Goal: Feedback & Contribution: Submit feedback/report problem

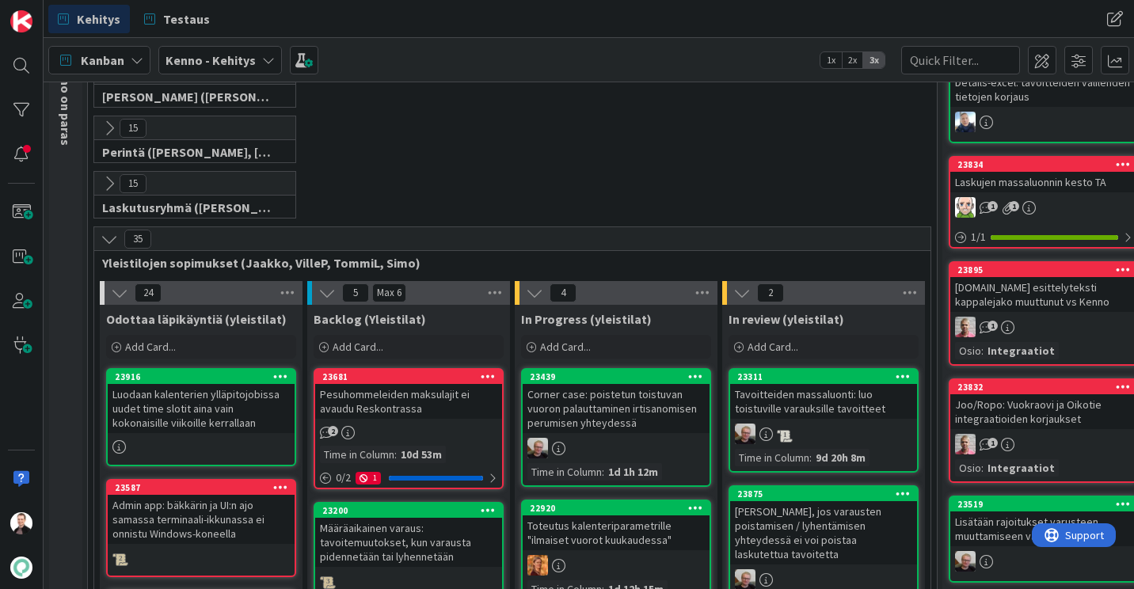
scroll to position [317, 0]
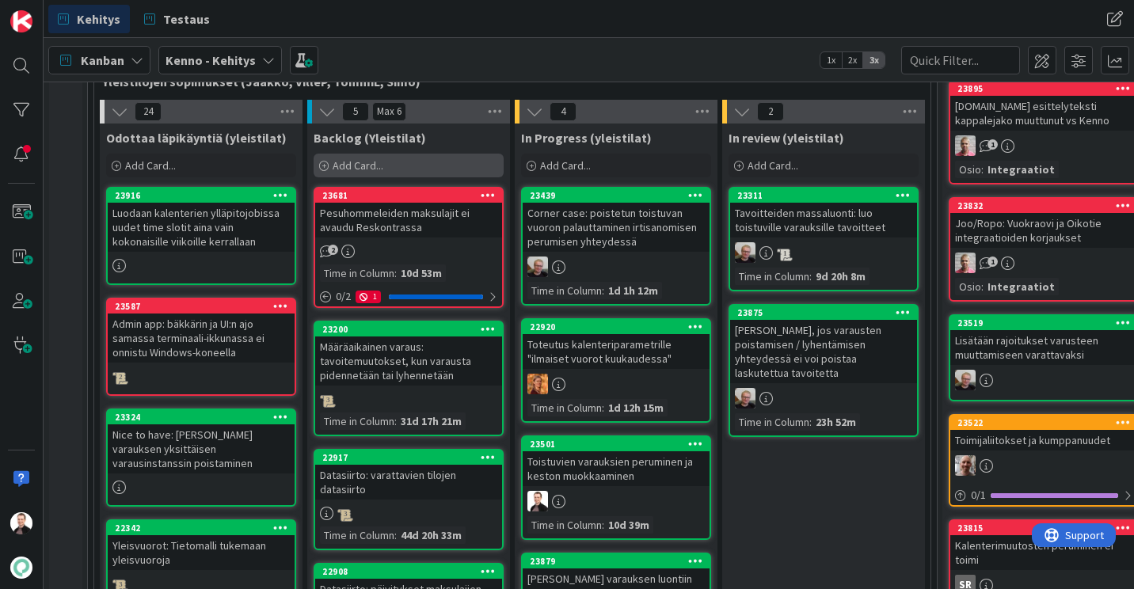
click at [354, 166] on span "Add Card..." at bounding box center [358, 165] width 51 height 14
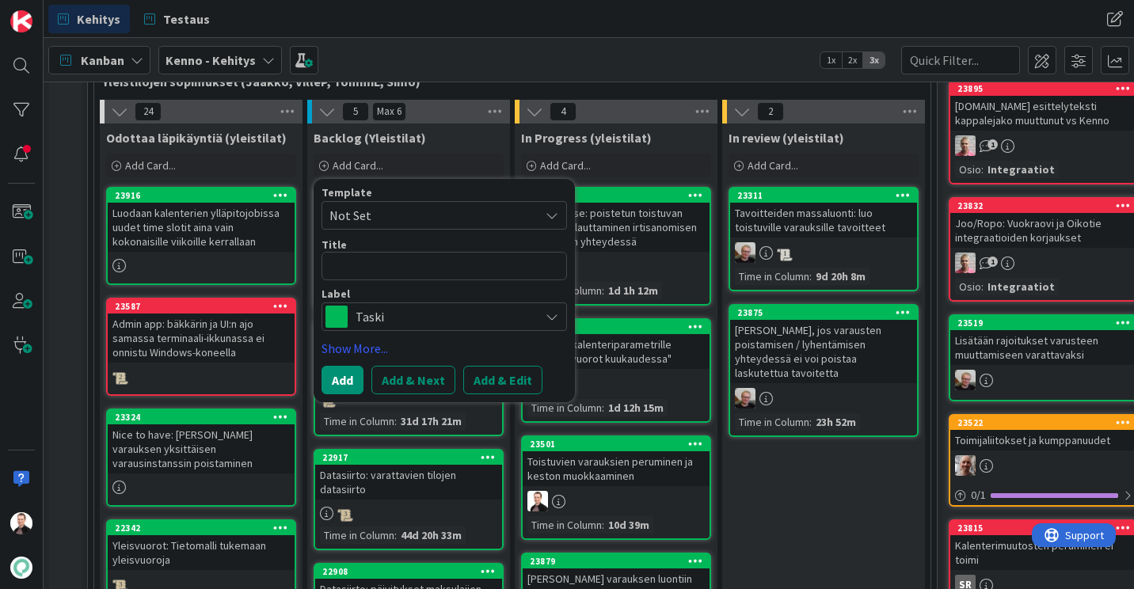
click at [347, 267] on textarea at bounding box center [445, 266] width 246 height 29
click at [345, 265] on textarea at bounding box center [445, 266] width 246 height 29
click at [412, 267] on textarea at bounding box center [445, 266] width 246 height 29
type textarea "x"
type textarea "V"
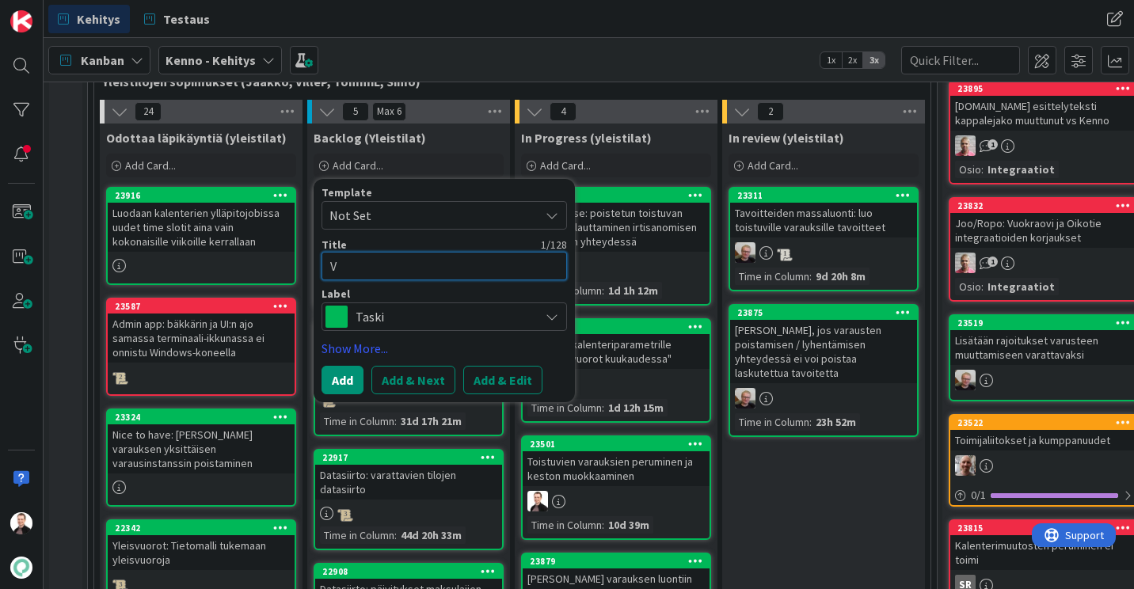
type textarea "x"
type textarea "Va"
type textarea "x"
type textarea "Var"
type textarea "x"
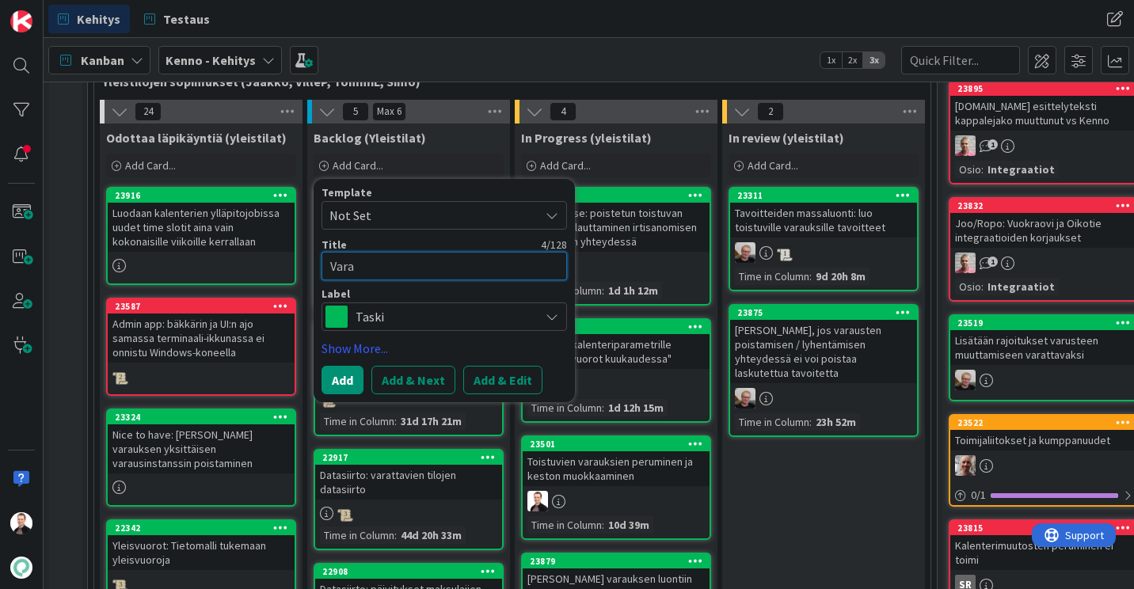
type textarea "Varau"
type textarea "x"
type textarea "Varauk"
type textarea "x"
type textarea "Varauks"
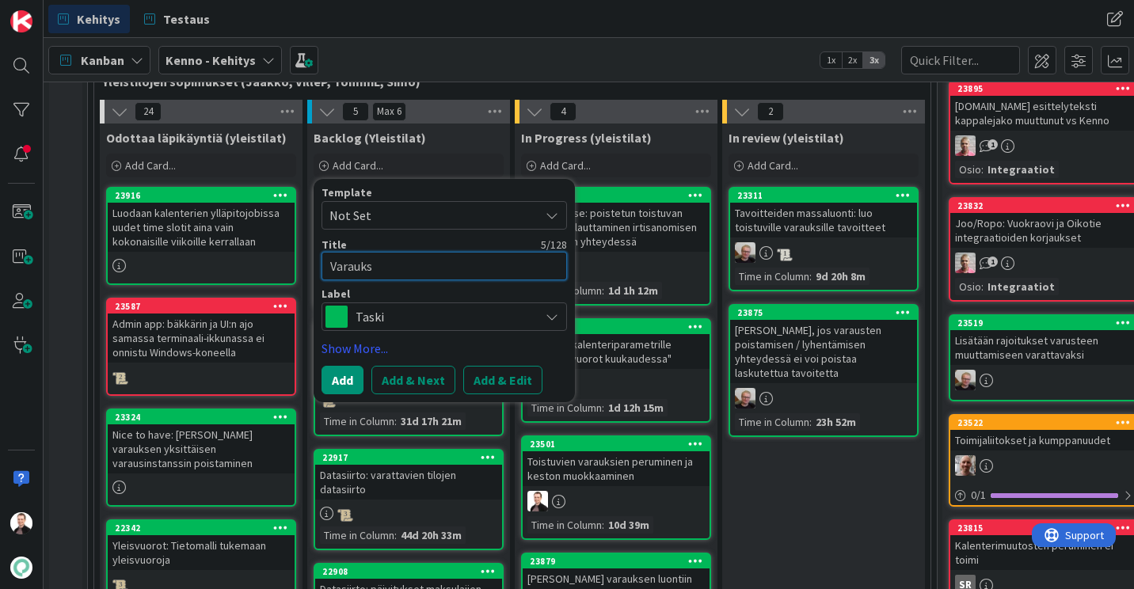
type textarea "x"
type textarea "Varaukse"
type textarea "x"
type textarea "Varauksen"
type textarea "x"
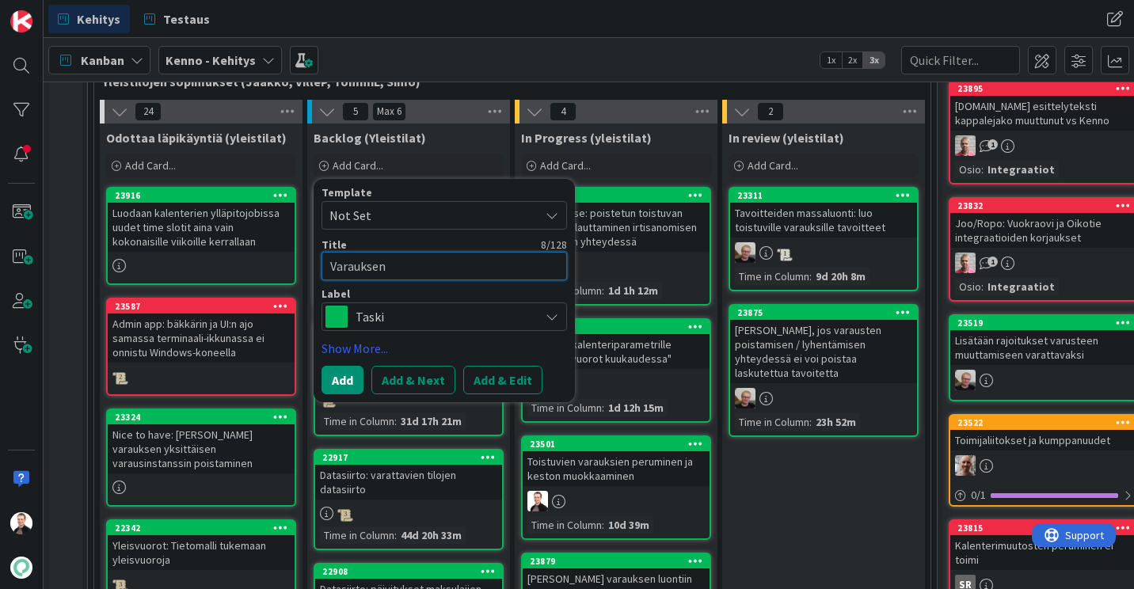
type textarea "Varauksen"
type textarea "x"
type textarea "Varauksen"
type textarea "x"
type textarea "Varaukse"
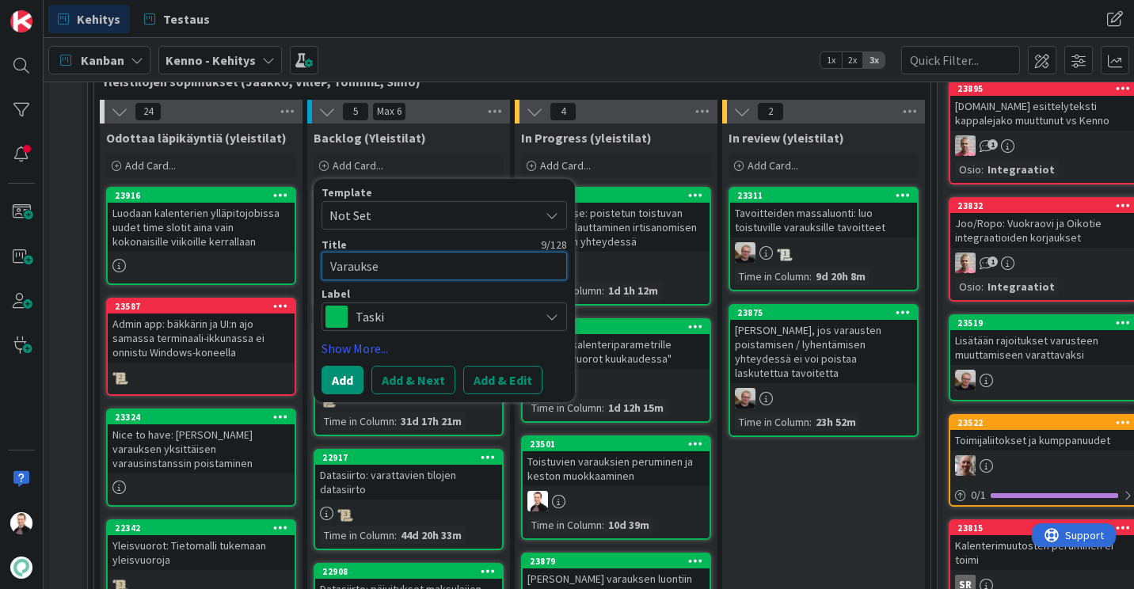
type textarea "x"
type textarea "Varauks"
type textarea "x"
type textarea "Varauk"
type textarea "x"
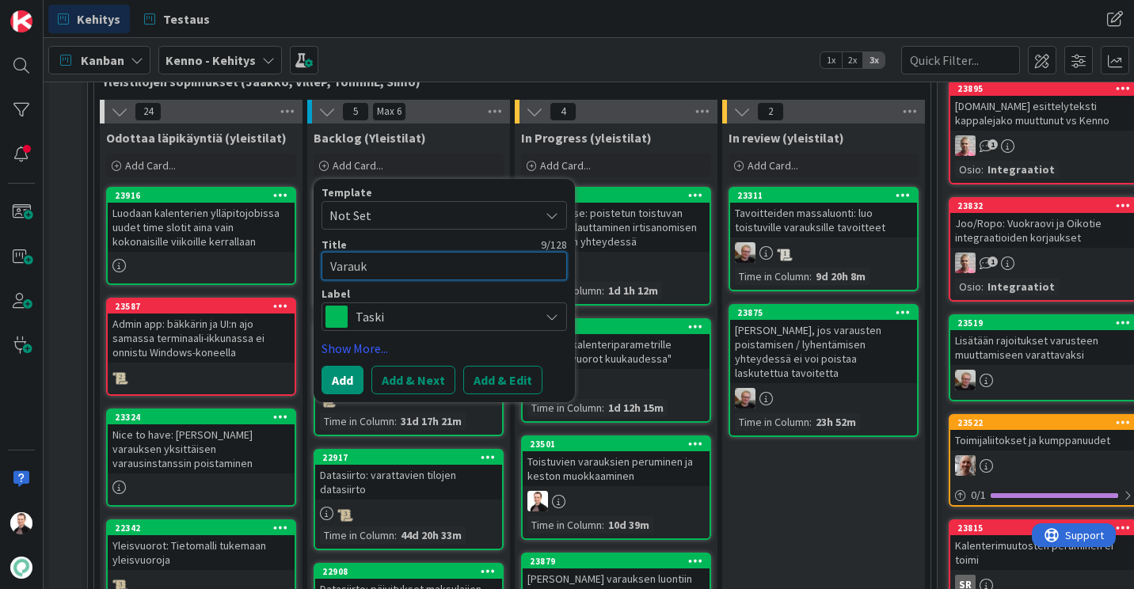
type textarea "Varau"
type textarea "x"
type textarea "Vara"
type textarea "x"
type textarea "Var"
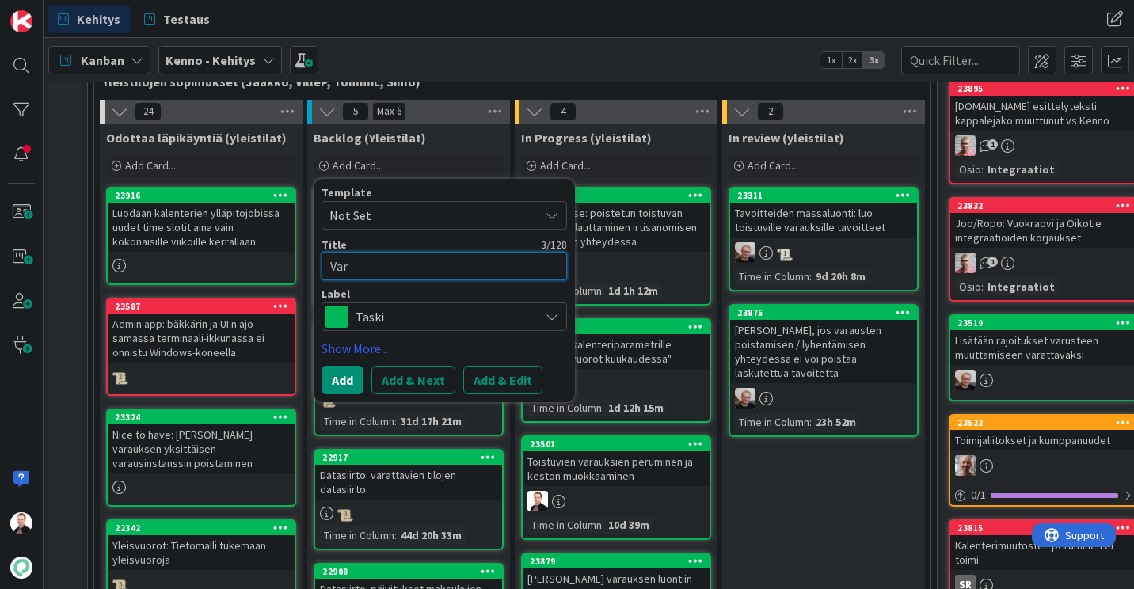
type textarea "x"
type textarea "Va"
type textarea "x"
type textarea "V"
type textarea "x"
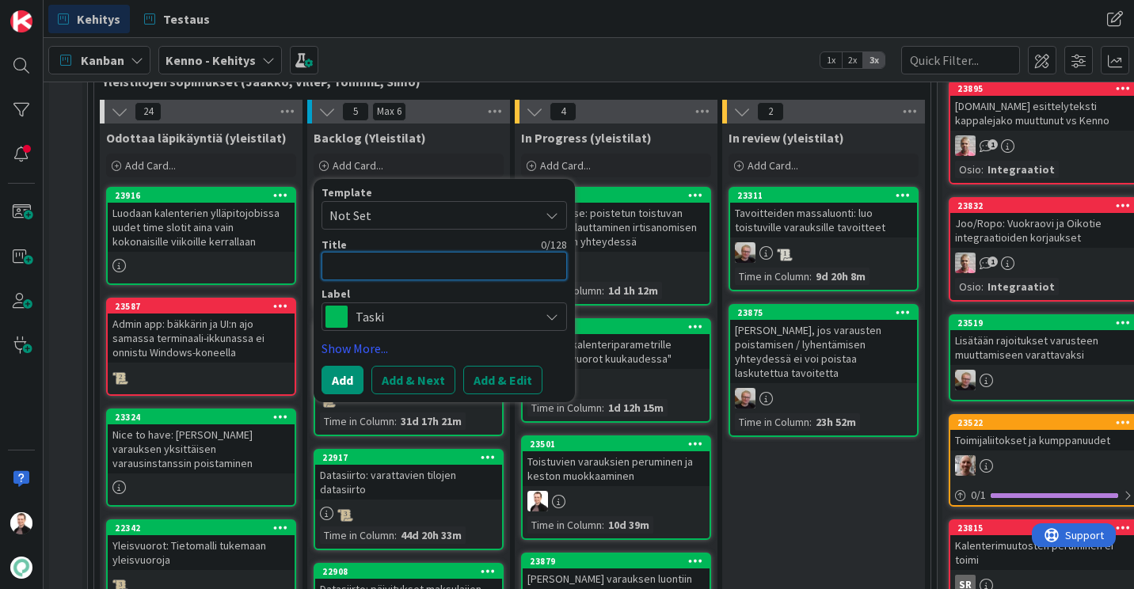
type textarea "K"
type textarea "x"
type textarea "Kä"
type textarea "x"
type textarea "Käl"
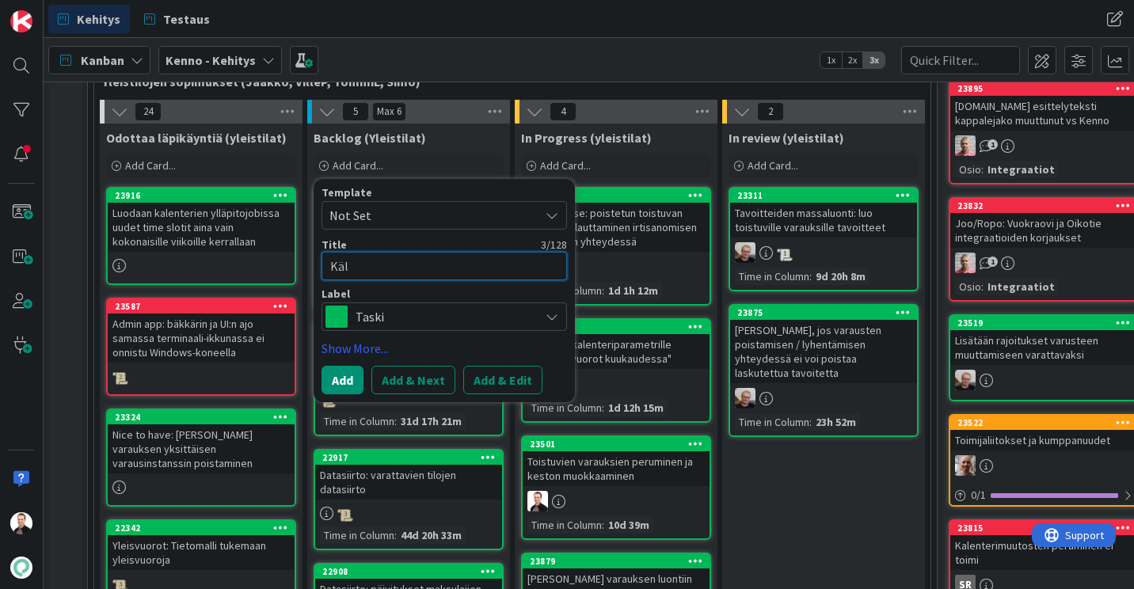
type textarea "x"
type textarea "Käli"
type textarea "x"
type textarea "Käli:"
type textarea "x"
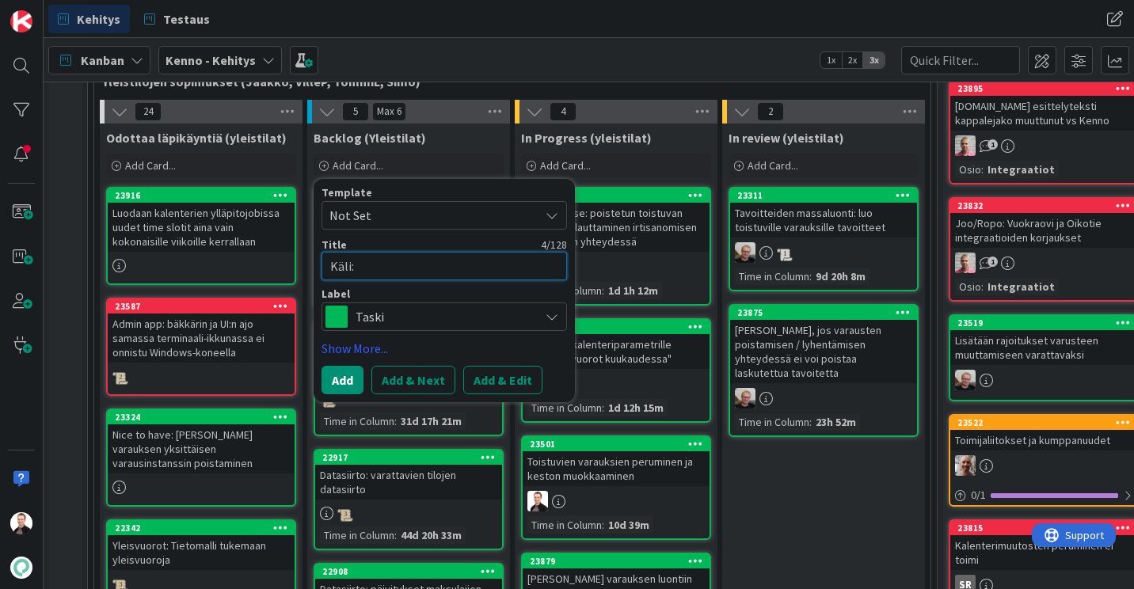
type textarea "Käli:"
type textarea "x"
type textarea "Käli: V"
type textarea "x"
type textarea "Käli: Var"
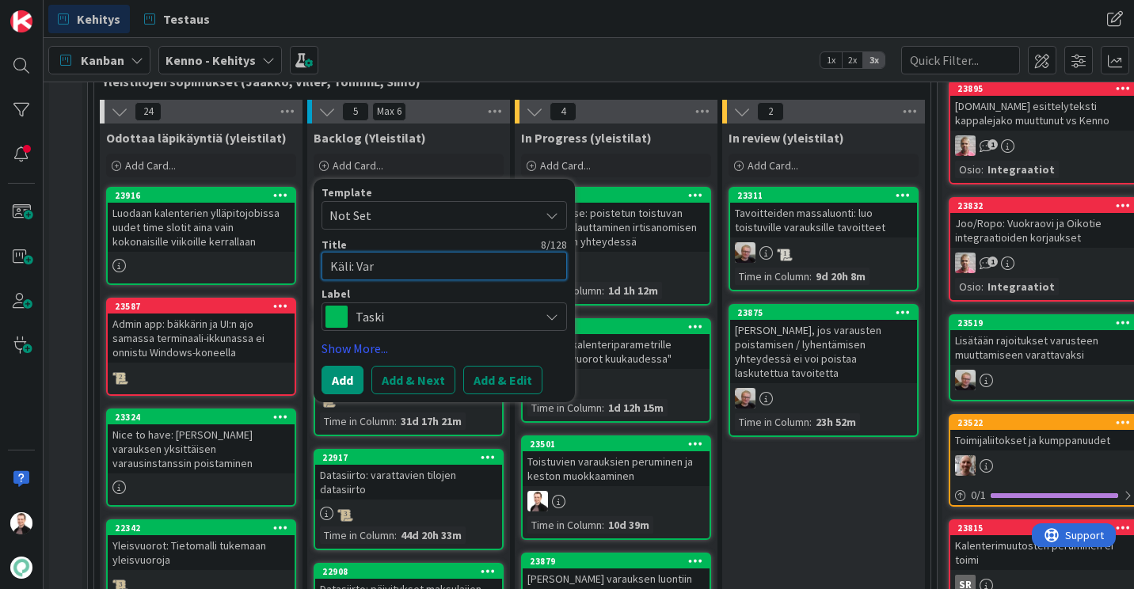
type textarea "x"
type textarea "Käli: Varau"
type textarea "x"
type textarea "Käli: Varauk"
type textarea "x"
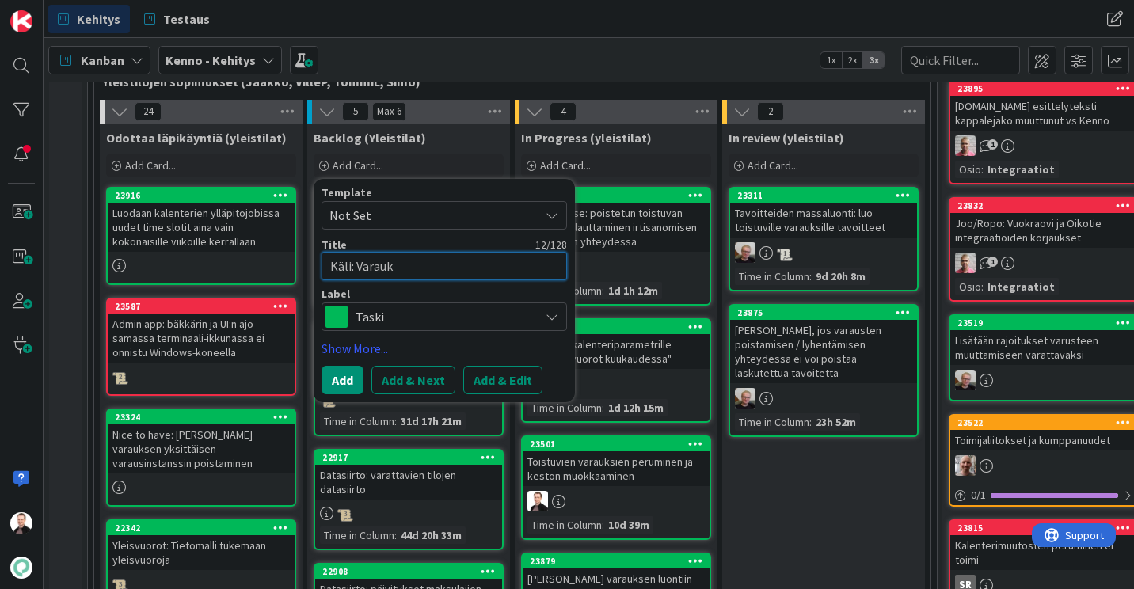
type textarea "Käli: Varauks"
type textarea "x"
type textarea "Käli: Varauksen"
type textarea "x"
type textarea "Käli: Varauksen"
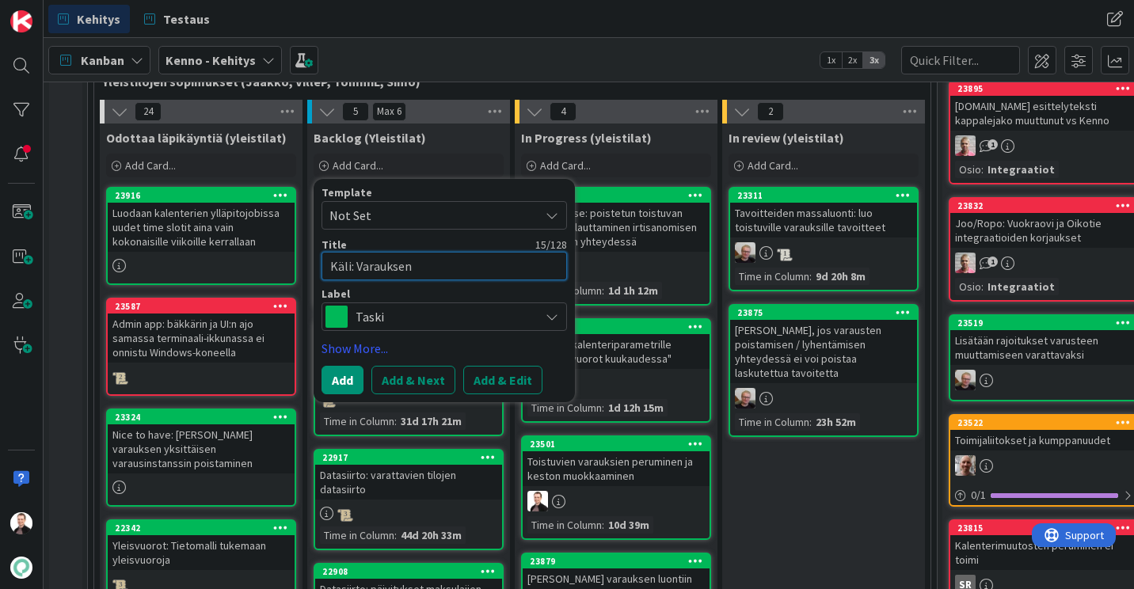
type textarea "x"
type textarea "Käli: Varauksen l"
type textarea "x"
type textarea "Käli: Varauksen lu"
type textarea "x"
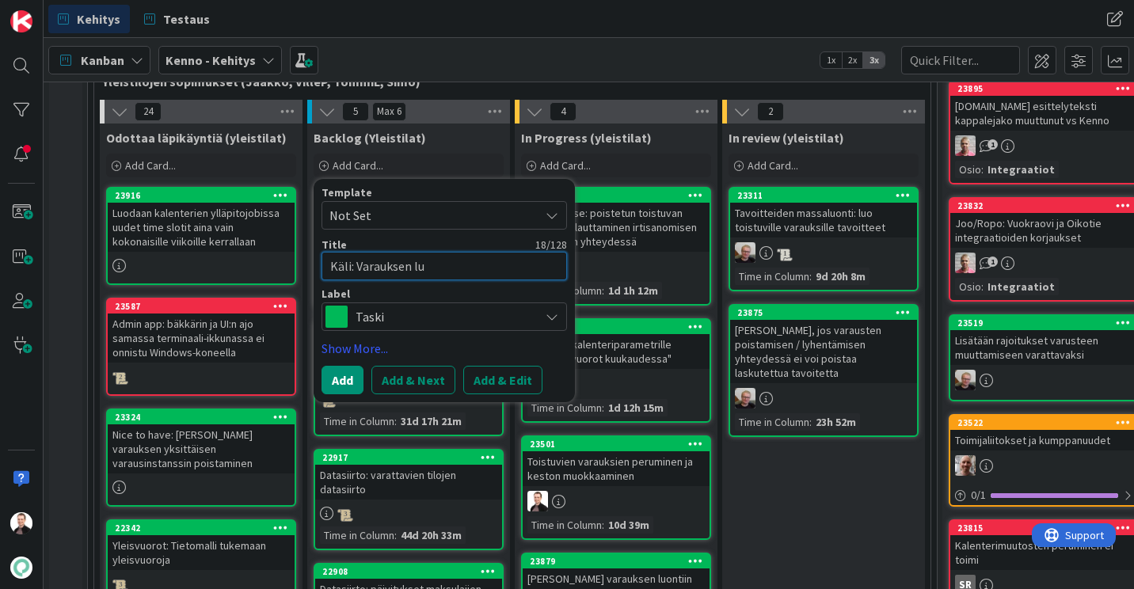
type textarea "Käli: Varauksen luo"
type textarea "x"
type textarea "Käli: [PERSON_NAME] luon"
type textarea "x"
type textarea "Käli: Varauksen luonn"
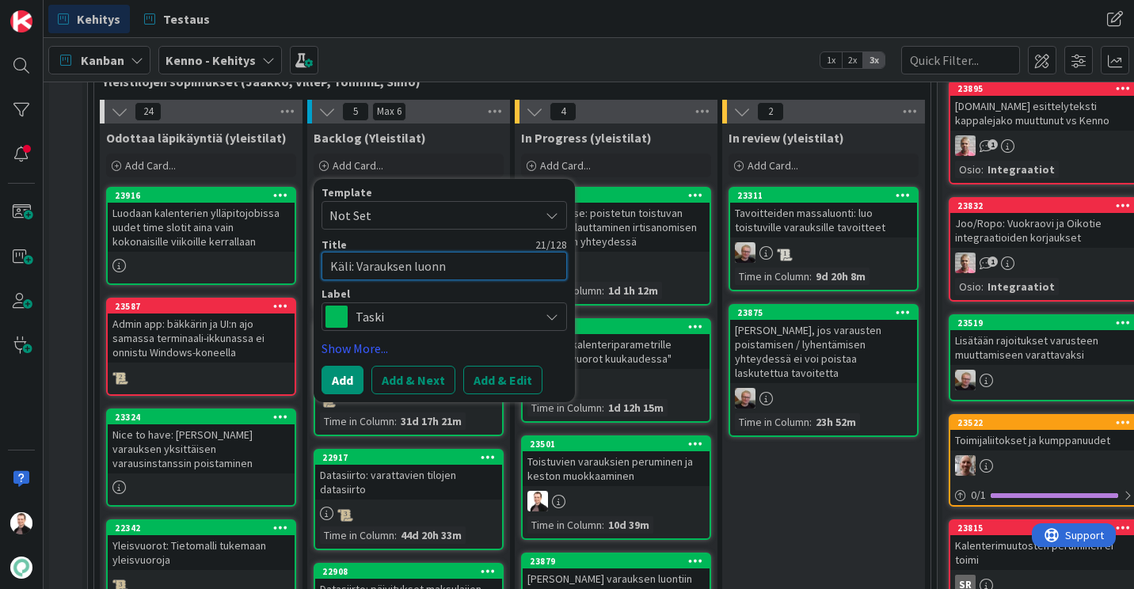
type textarea "x"
type textarea "Käli: Varauksen luonni"
type textarea "x"
type textarea "Käli: Varauksen luonnis"
type textarea "x"
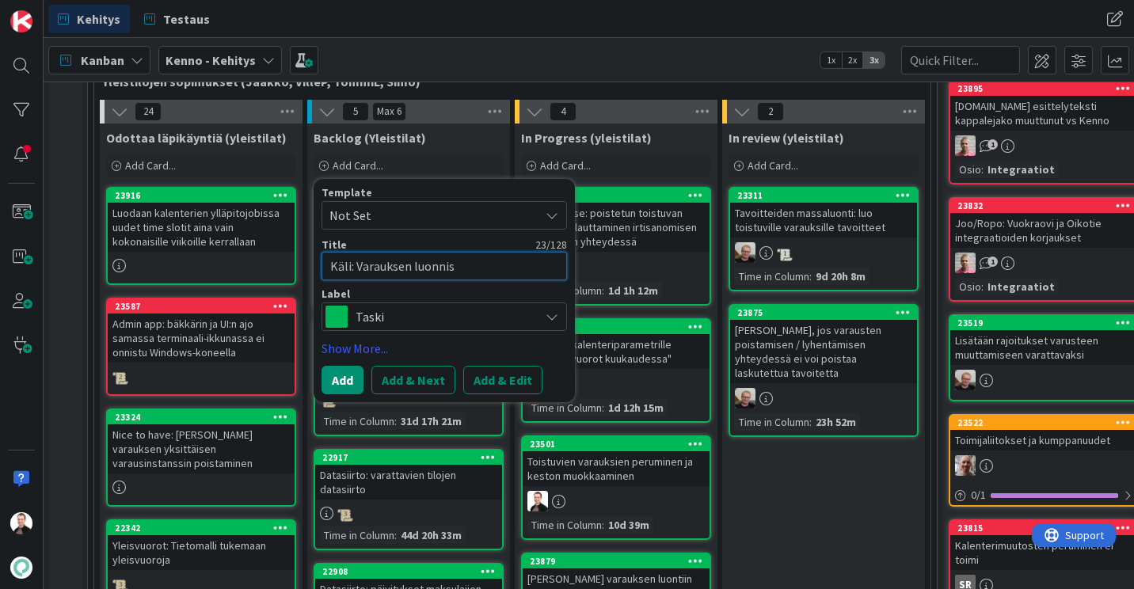
type textarea "Käli: Varauksen luonniss"
type textarea "x"
type textarea "Käli: Varauksen luonnissa"
type textarea "x"
type textarea "Käli: [PERSON_NAME] luonnissa k"
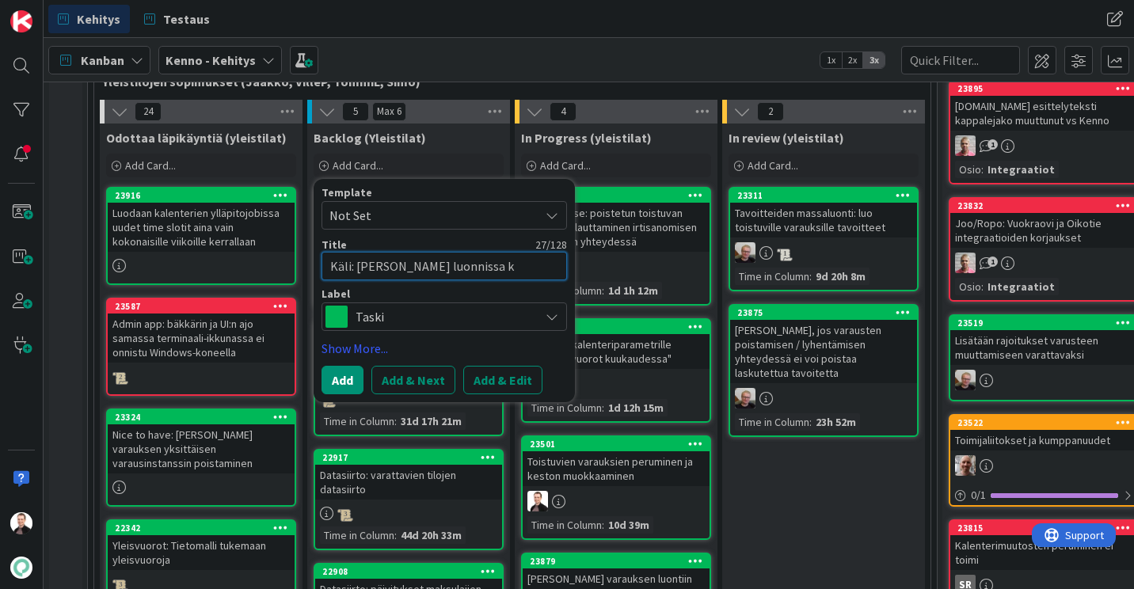
type textarea "x"
type textarea "Käli: Varauksen luonnissa ka"
type textarea "x"
type textarea "Käli: Varauksen luonnissa kal"
type textarea "x"
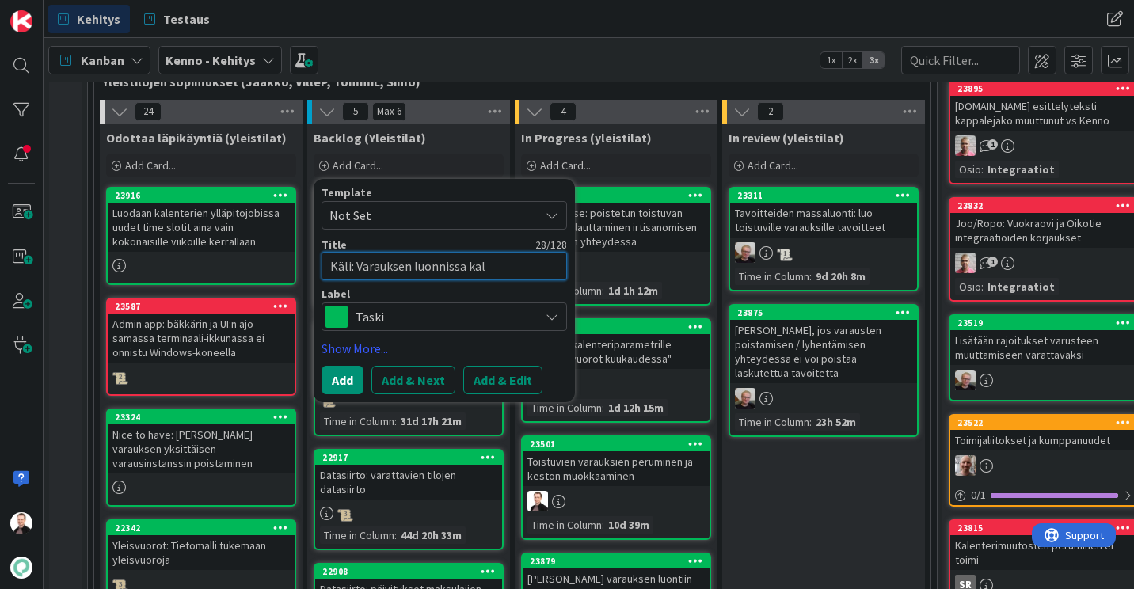
type textarea "Käli: [PERSON_NAME] luonnissa kale"
type textarea "x"
type textarea "Käli: Varauksen luonnissa kalen"
type textarea "x"
type textarea "Käli: Varauksen luonnissa kalent"
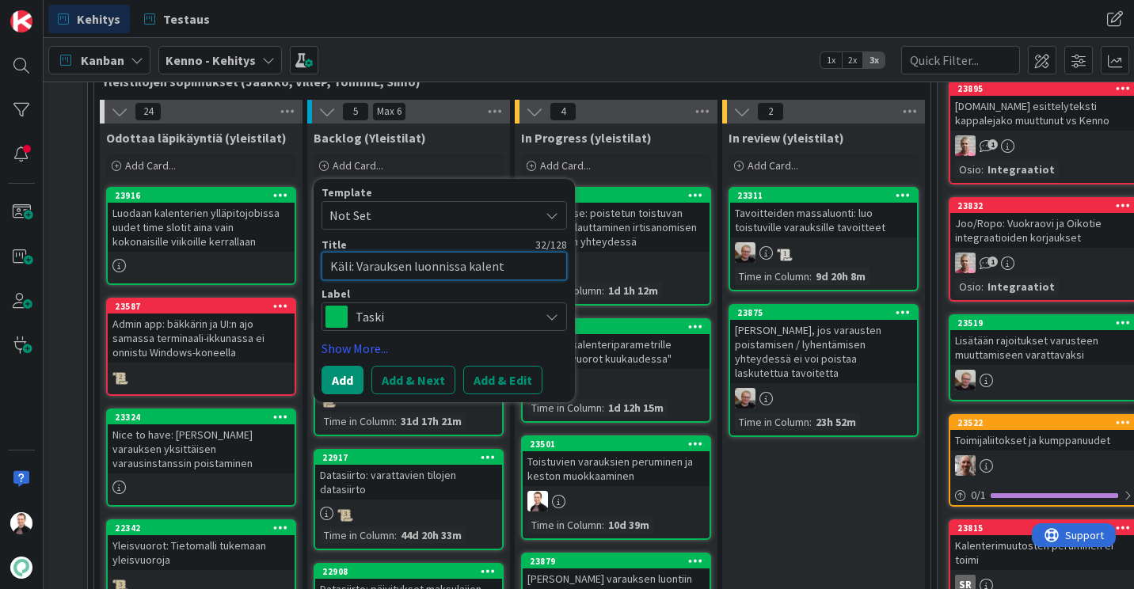
type textarea "x"
type textarea "Käli: Varauksen luonnissa kalenter"
type textarea "x"
type textarea "Käli: Varauksen luonnissa kalenteri"
type textarea "x"
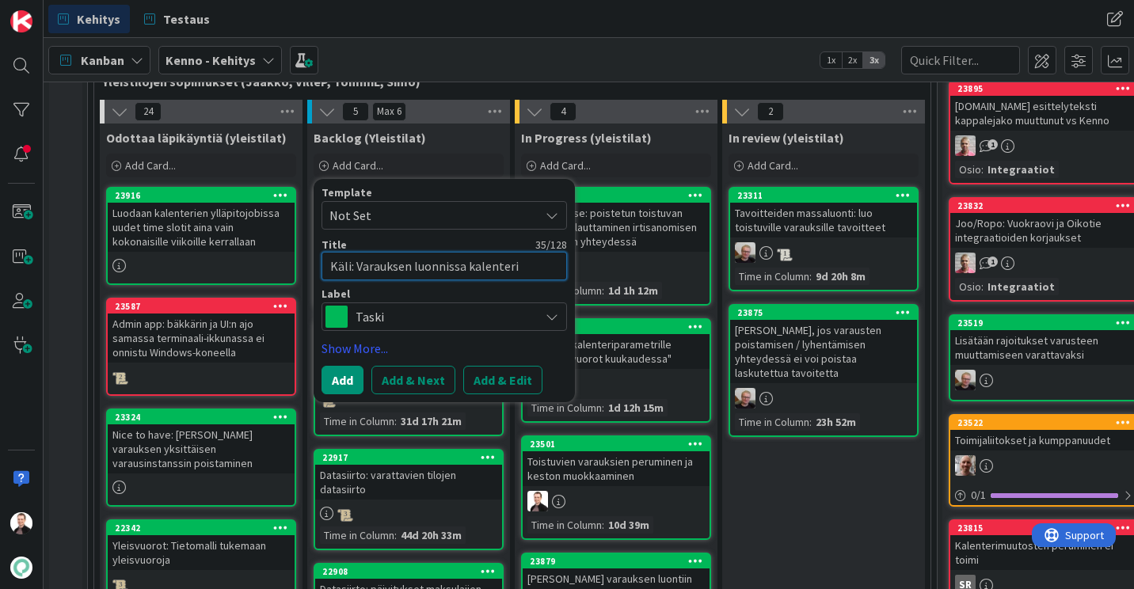
type textarea "Käli: [PERSON_NAME] luonnissa kalenteria"
type textarea "x"
type textarea "Käli: Varauksen luonnissa kalenterias"
type textarea "x"
type textarea "Käli: Varauksen luonnissa kalenteriase"
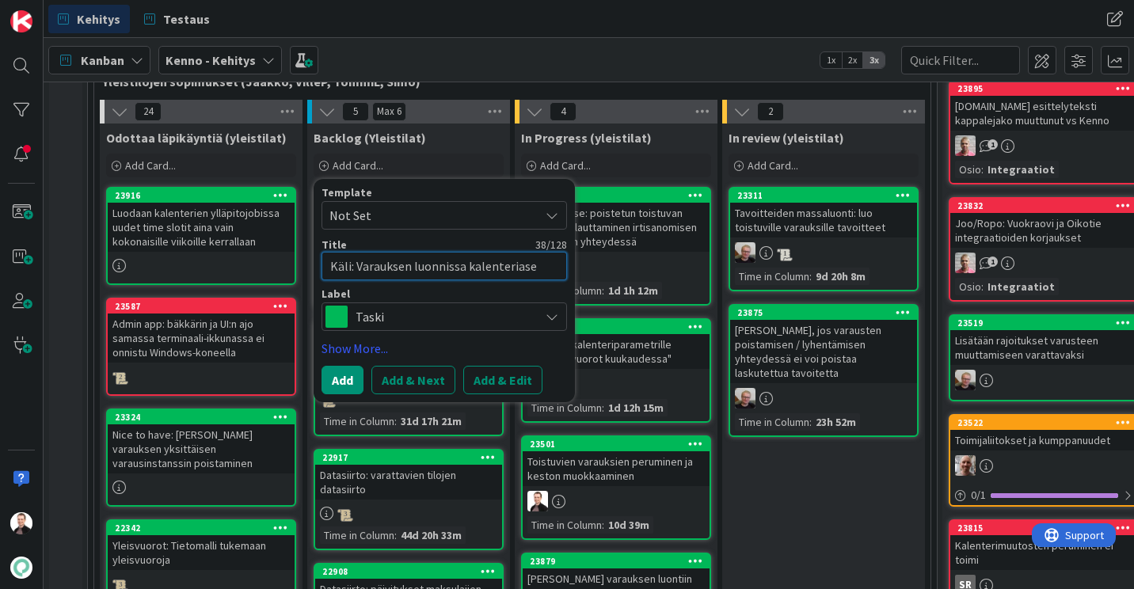
type textarea "x"
type textarea "Käli: Varauksen luonnissa kalenteriaset"
type textarea "x"
type textarea "Käli: Varauksen luonnissa kalenteriasetu"
type textarea "x"
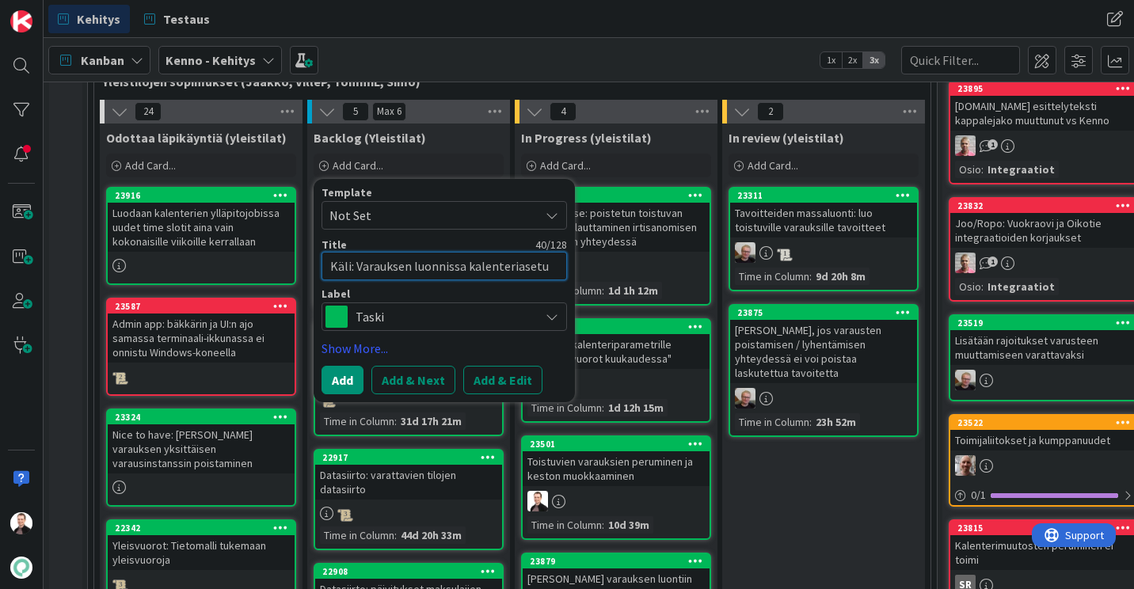
type textarea "Käli: Varauksen luonnissa kalenteriasetuk"
type textarea "x"
type textarea "Käli: [PERSON_NAME] luonnissa kalenteriasetuks"
type textarea "x"
type textarea "Käli: [PERSON_NAME] luonnissa kalenteriasetuksi"
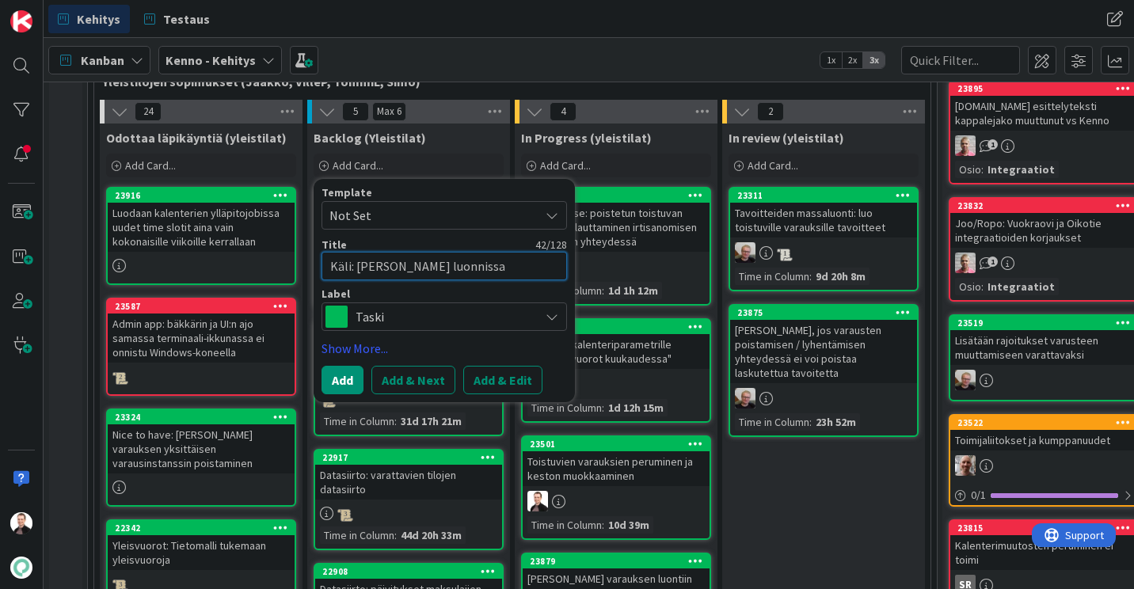
type textarea "x"
type textarea "Käli: Varauksen luonnissa kalenteriasetuksie"
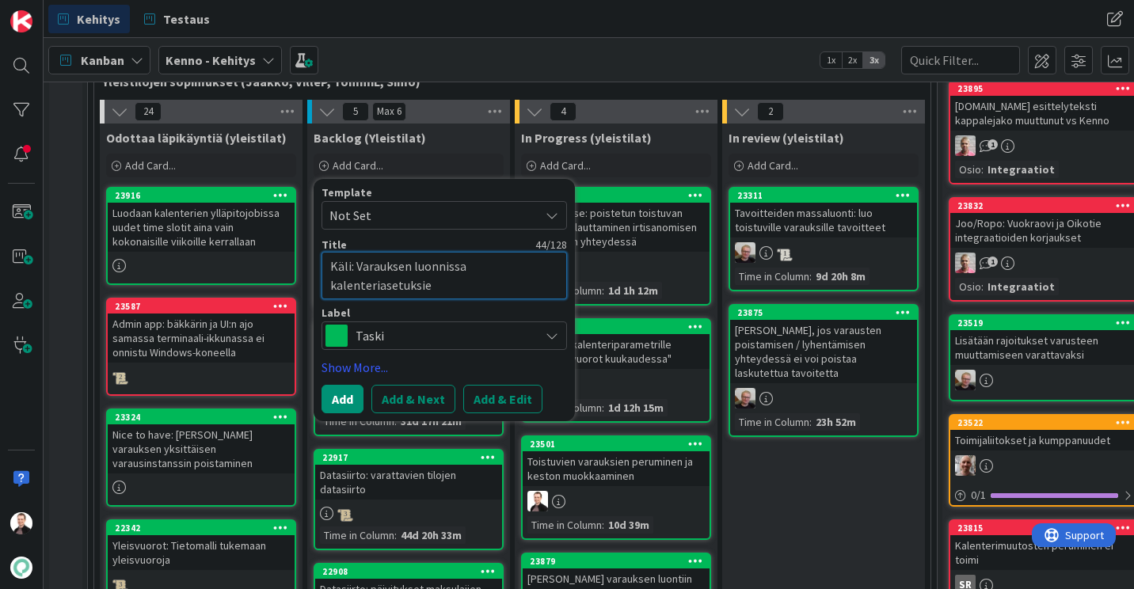
type textarea "x"
type textarea "Käli: [PERSON_NAME] luonnissa kalenteriasetuksien"
type textarea "x"
type textarea "Käli: [PERSON_NAME] luonnissa kalenteriasetuksien"
type textarea "x"
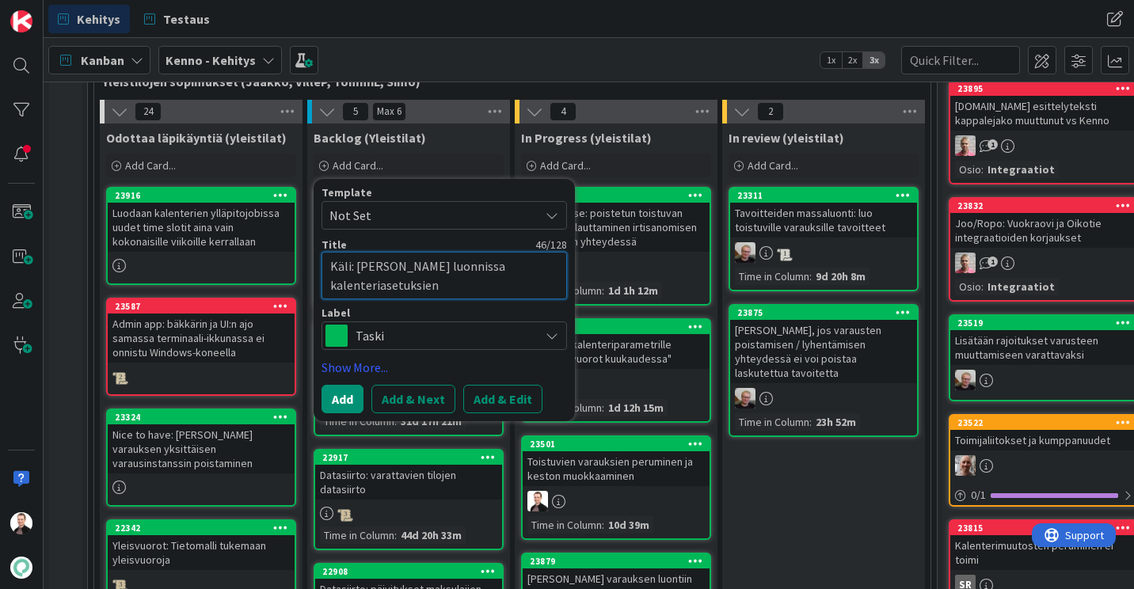
type textarea "Käli: [PERSON_NAME] luonnissa kalenteriasetuksien t"
type textarea "x"
type textarea "Käli: [PERSON_NAME] luonnissa kalenteriasetuksien ta"
type textarea "x"
type textarea "Käli: [PERSON_NAME] luonnissa kalenteriasetuksien tar"
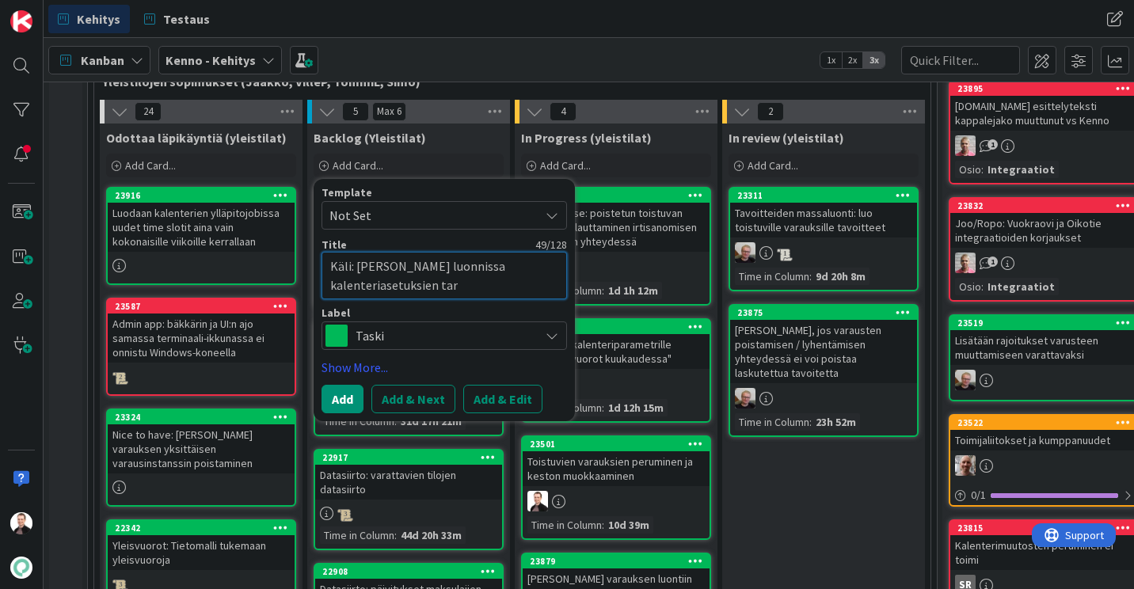
type textarea "x"
type textarea "Käli: [PERSON_NAME] luonnissa kalenteriasetuksien tark"
type textarea "x"
type textarea "Käli: [PERSON_NAME] luonnissa kalenteriasetuksien [MEDICAL_DATA]"
type textarea "x"
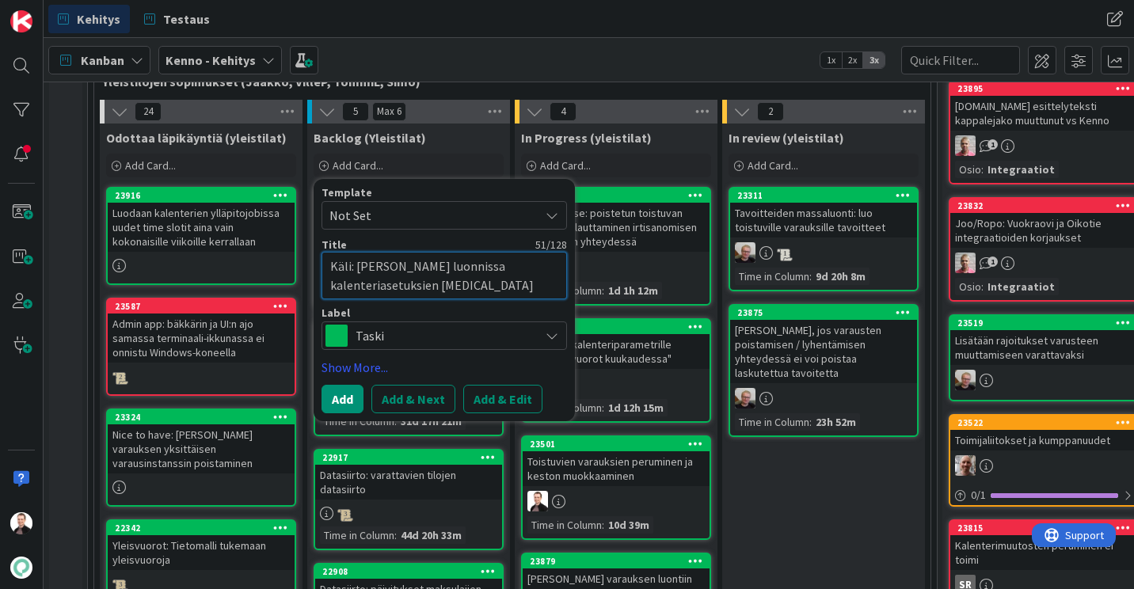
type textarea "Käli: [PERSON_NAME] luonnissa kalenteriasetuksien tarkas"
type textarea "x"
type textarea "Käli: [PERSON_NAME] luonnissa kalenteriasetuksien tarkast"
type textarea "x"
type textarea "Käli: [PERSON_NAME] luonnissa kalenteriasetuksien tarkastu"
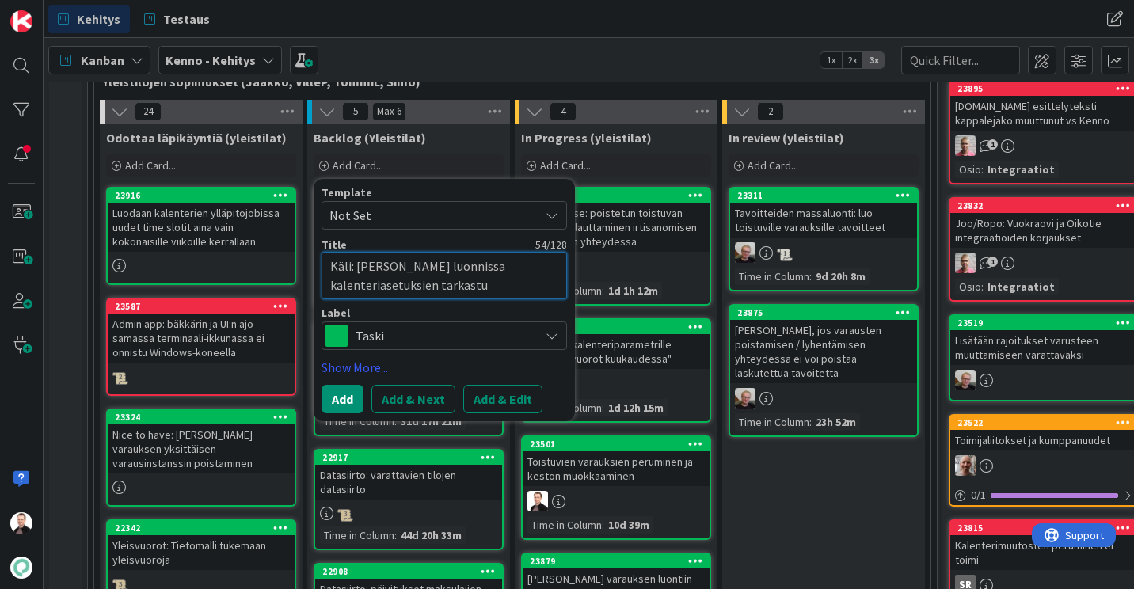
type textarea "x"
type textarea "Käli: [PERSON_NAME] luonnissa kalenteriasetuksien tarkastuk"
type textarea "x"
type textarea "Käli: [PERSON_NAME] luonnissa kalenteriasetuksien tarkastukse"
type textarea "x"
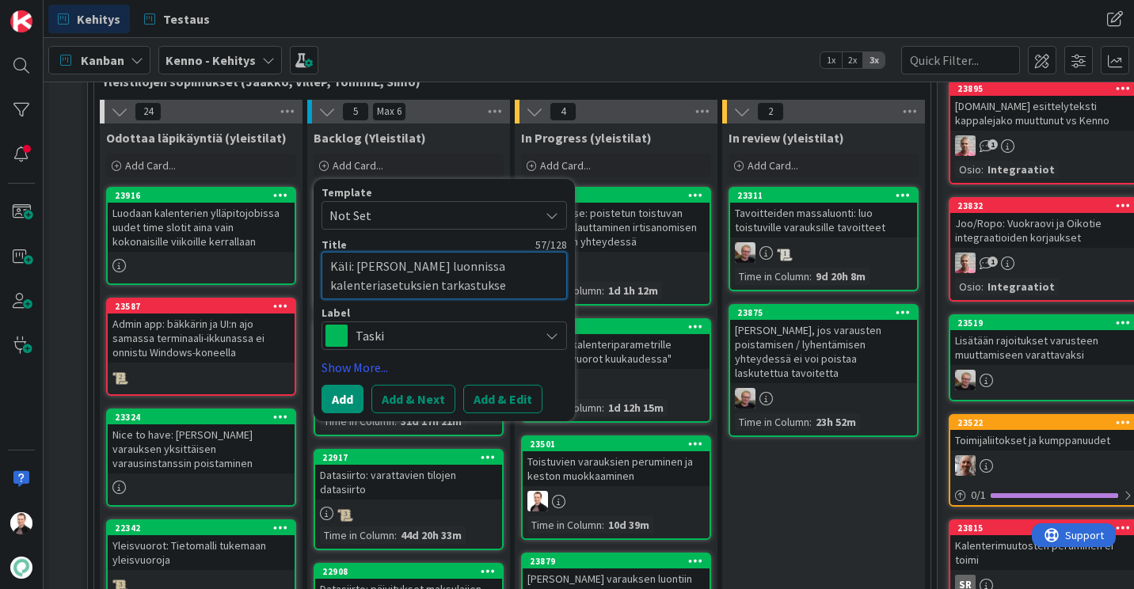
type textarea "Käli: [PERSON_NAME] luonnissa kalenteriasetuksien tarkastukset"
drag, startPoint x: 509, startPoint y: 284, endPoint x: 434, endPoint y: 291, distance: 75.7
click at [434, 291] on textarea "Käli: [PERSON_NAME] luonnissa kalenteriasetuksien tarkastukset" at bounding box center [445, 276] width 246 height 48
type textarea "x"
type textarea "Käli: [PERSON_NAME] luonnissa kalenteriasetuksien"
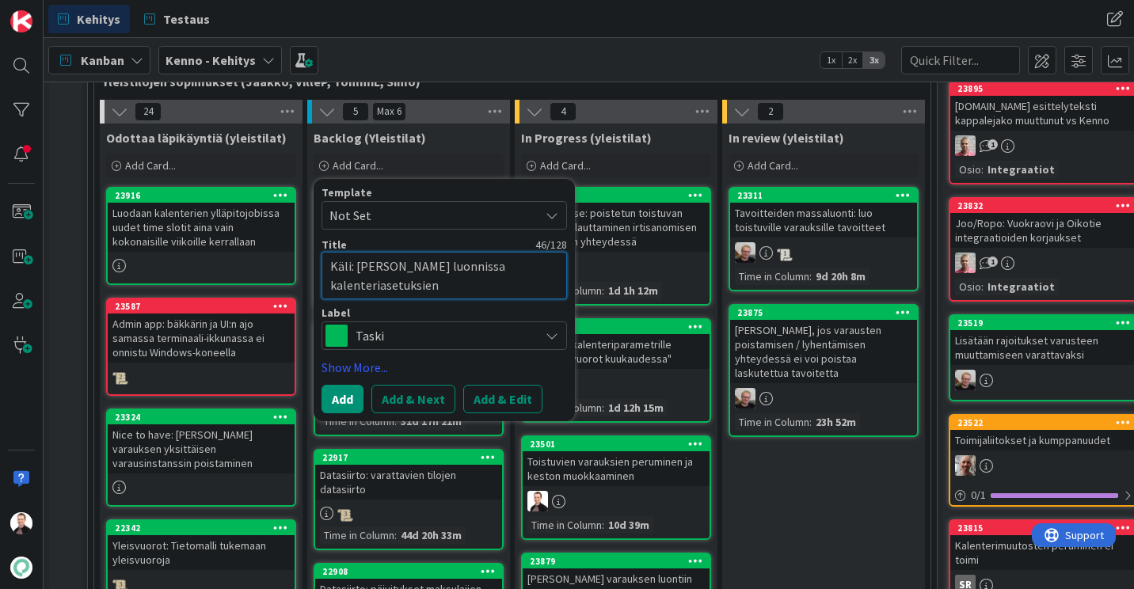
type textarea "x"
type textarea "Käli: [PERSON_NAME] luonnissa kalenteriasetuksien"
type textarea "x"
type textarea "Käli: Varauksen luonnissa kalenteriasetuksie"
type textarea "x"
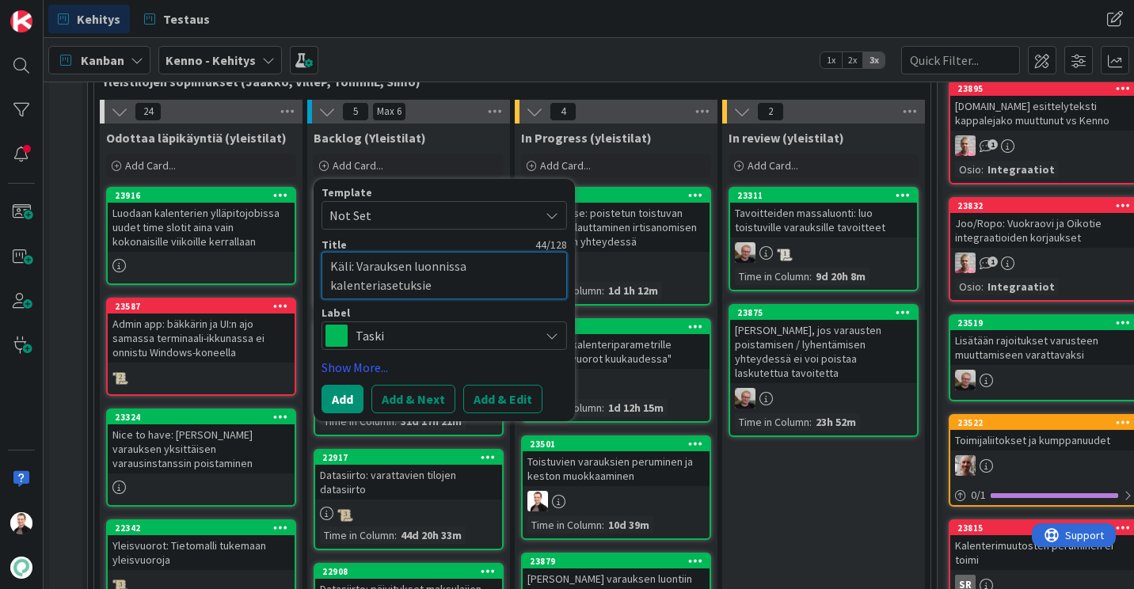
type textarea "Käli: [PERSON_NAME] luonnissa kalenteriasetuksi"
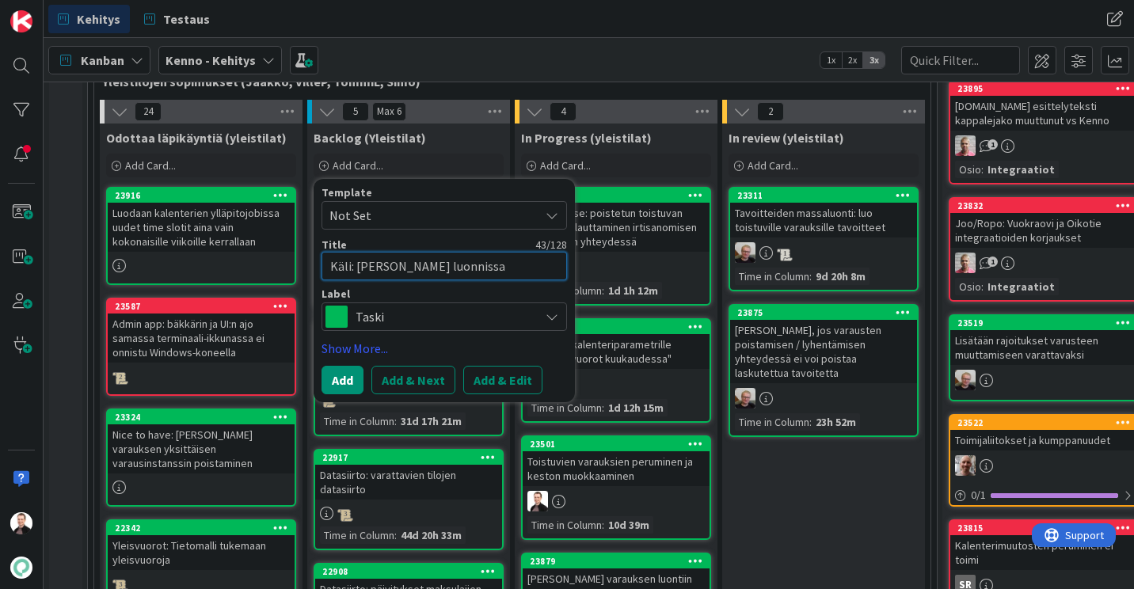
type textarea "x"
type textarea "Käli: [PERSON_NAME] luonnissa kalenteriasetuks"
type textarea "x"
type textarea "Käli: [PERSON_NAME] luonnissa kalenteriasetuksi"
type textarea "x"
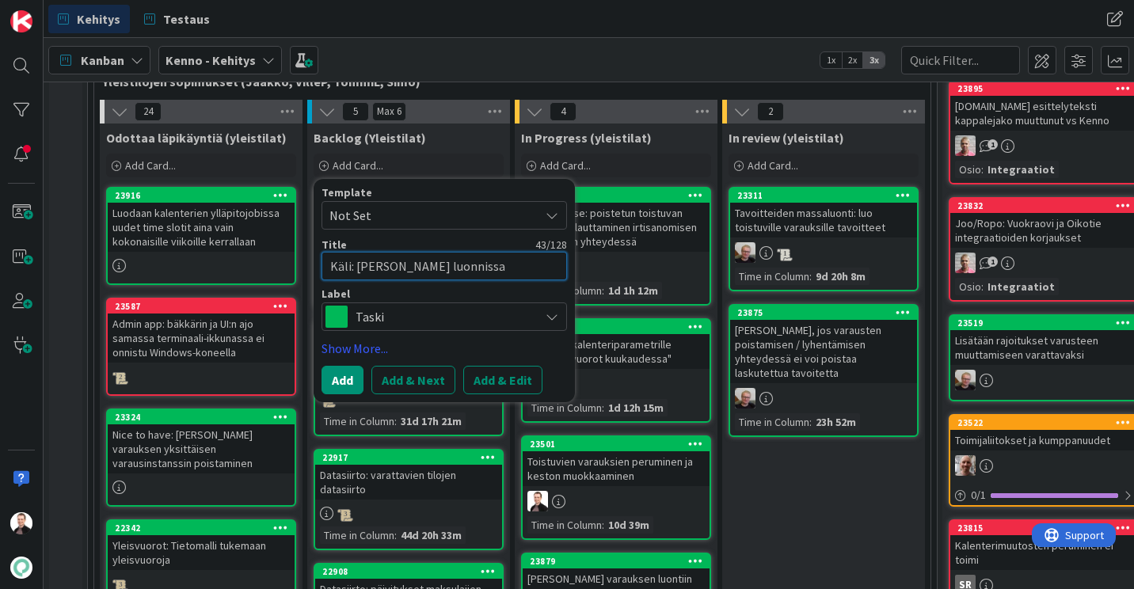
type textarea "Käli: Varauksen luonnissa kalenteriasetuksie"
type textarea "x"
type textarea "Käli: [PERSON_NAME] luonnissa kalenteriasetuksien"
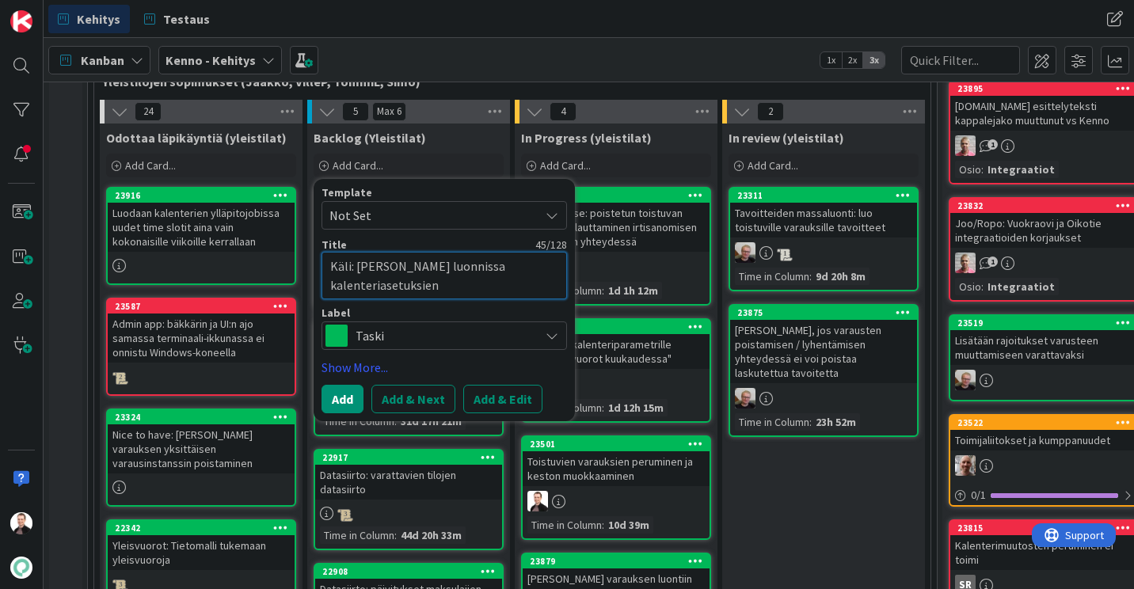
type textarea "x"
type textarea "Käli: [PERSON_NAME] luonnissa kalenteriasetuksien"
type textarea "x"
type textarea "Käli: [PERSON_NAME] luonnissa kalenteriasetuksien t"
type textarea "x"
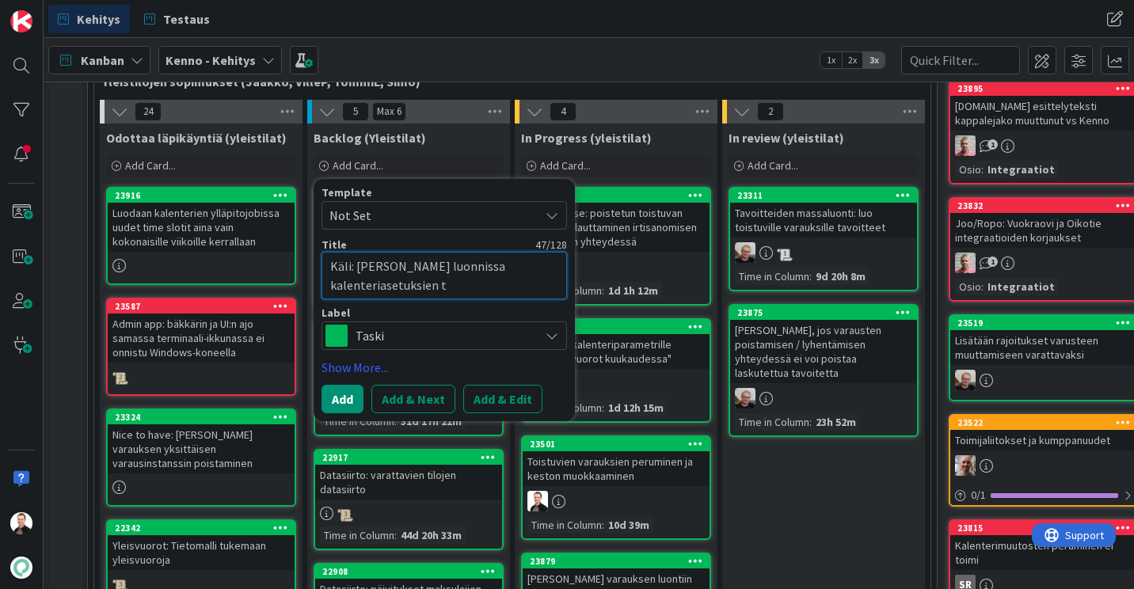
type textarea "Käli: [PERSON_NAME] luonnissa kalenteriasetuksien ta"
type textarea "x"
type textarea "Käli: [PERSON_NAME] luonnissa kalenteriasetuksien tar"
type textarea "x"
type textarea "Käli: [PERSON_NAME] luonnissa kalenteriasetuksien tark"
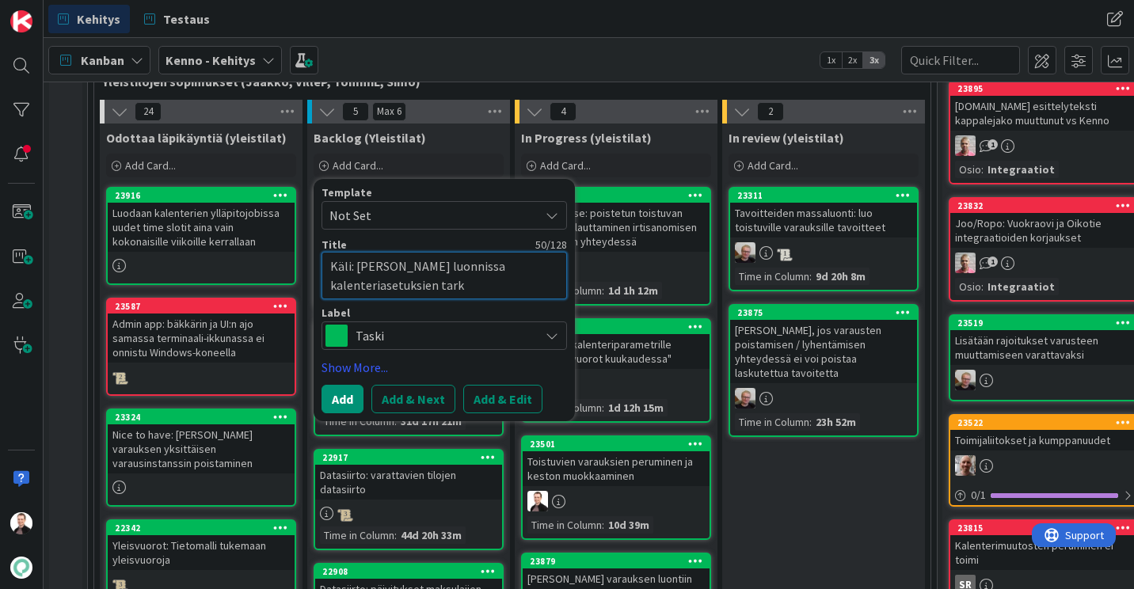
type textarea "x"
type textarea "Käli: [PERSON_NAME] luonnissa kalenteriasetuksien [MEDICAL_DATA]"
type textarea "x"
type textarea "Käli: [PERSON_NAME] luonnissa kalenteriasetuksien tarkast"
type textarea "x"
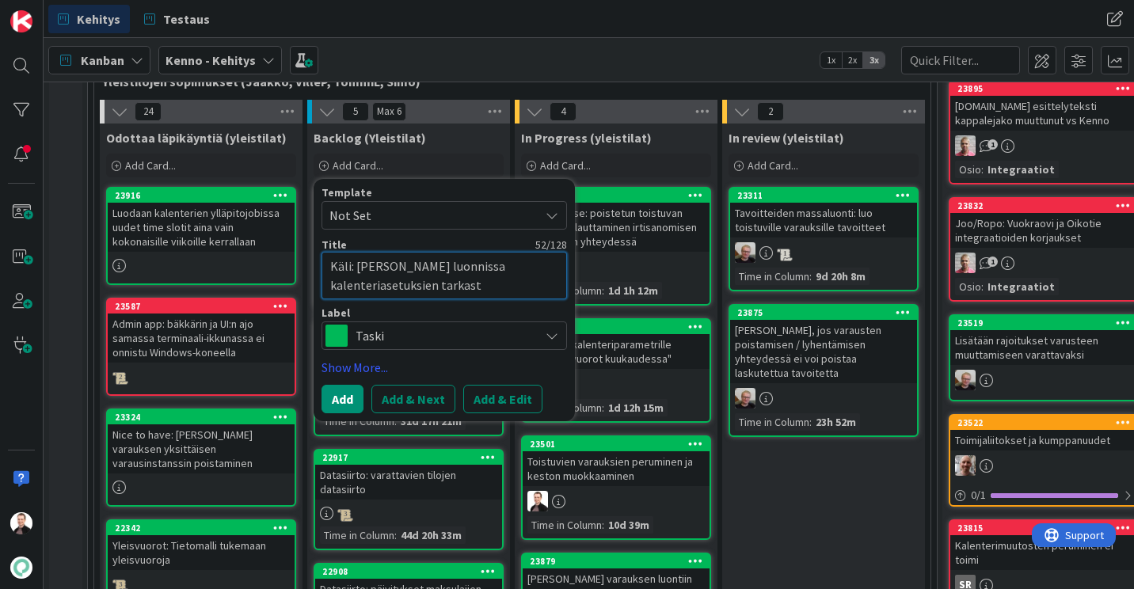
type textarea "Käli: [PERSON_NAME] luonnissa kalenteriasetuksien tarkastu"
type textarea "x"
type textarea "Käli: [PERSON_NAME] luonnissa kalenteriasetuksien tarkastuk"
type textarea "x"
type textarea "Käli: [PERSON_NAME] luonnissa kalenteriasetuksien tarkastuks"
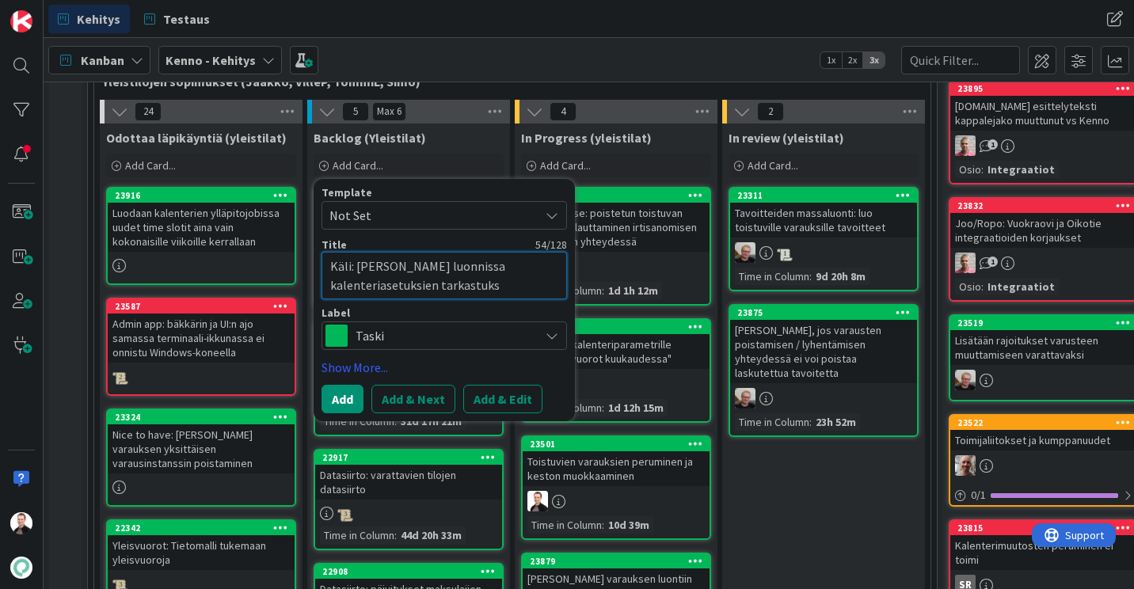
type textarea "x"
type textarea "Käli: [PERSON_NAME] luonnissa kalenteriasetuksien tarkastukse"
type textarea "x"
type textarea "Käli: [PERSON_NAME] luonnissa kalenteriasetuksien tarkastukset"
drag, startPoint x: 481, startPoint y: 274, endPoint x: 353, endPoint y: 267, distance: 127.7
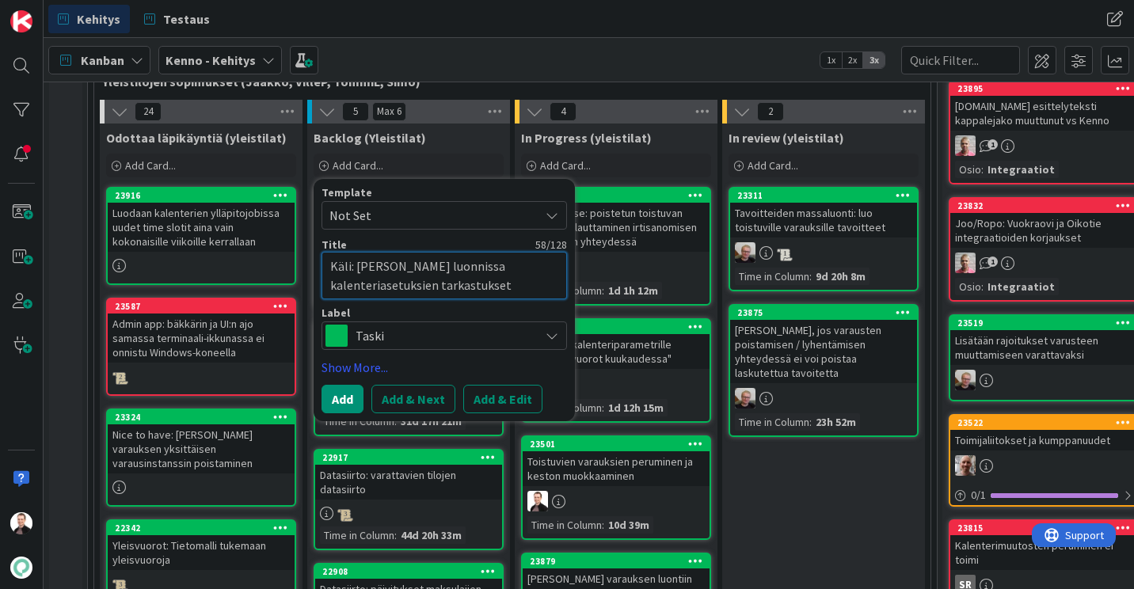
click at [353, 267] on textarea "Käli: [PERSON_NAME] luonnissa kalenteriasetuksien tarkastukset" at bounding box center [445, 276] width 246 height 48
type textarea "x"
type textarea "Käli:kalenteriasetuksien tarkastukset"
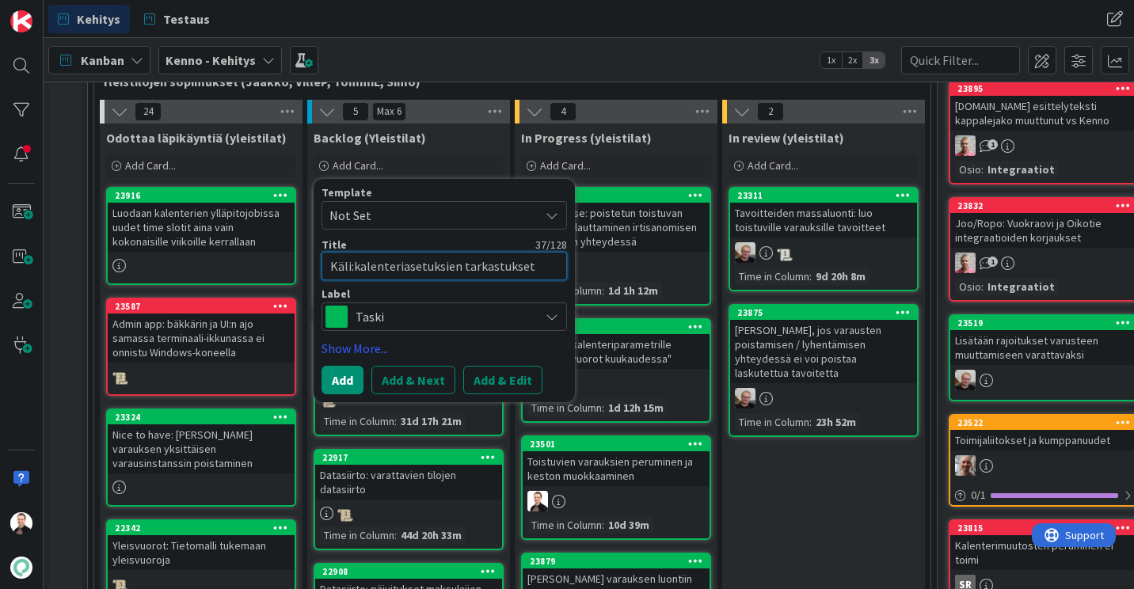
type textarea "x"
type textarea "Käli: kalenteriasetuksien tarkastukset"
type textarea "x"
type textarea "Käli: alenteriasetuksien tarkastukset"
type textarea "x"
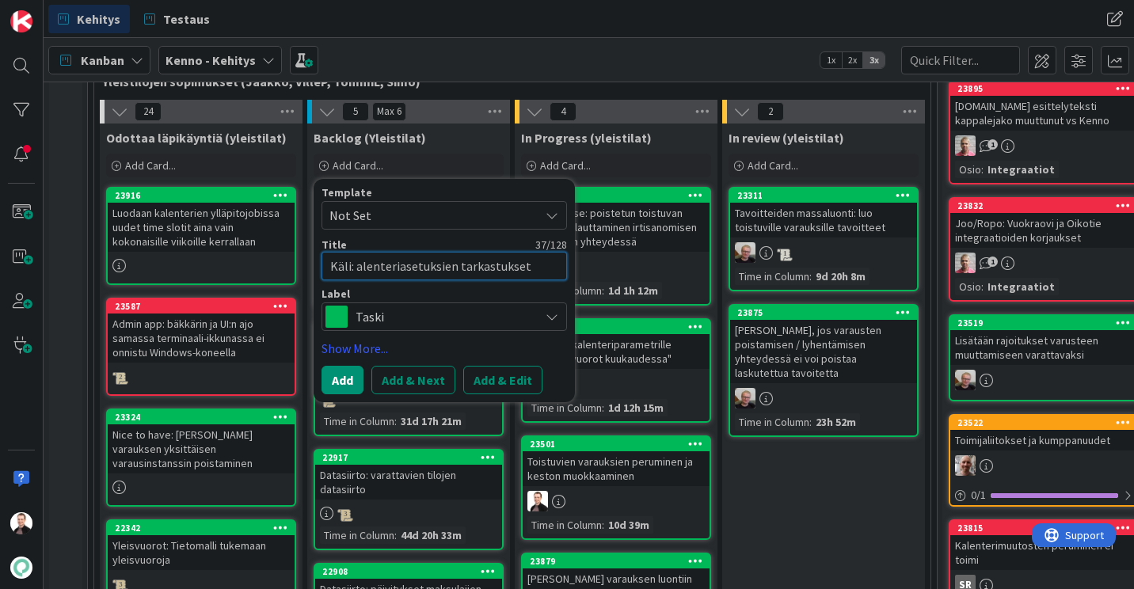
type textarea "Käli: Kalenteriasetuksien tarkastukset"
click at [549, 271] on textarea "Käli: Kalenteriasetuksien tarkastukset" at bounding box center [445, 266] width 246 height 29
type textarea "x"
type textarea "Käli: Kalenteriasetuksien tarkastukset"
paste textarea "Varauksen luonnissa"
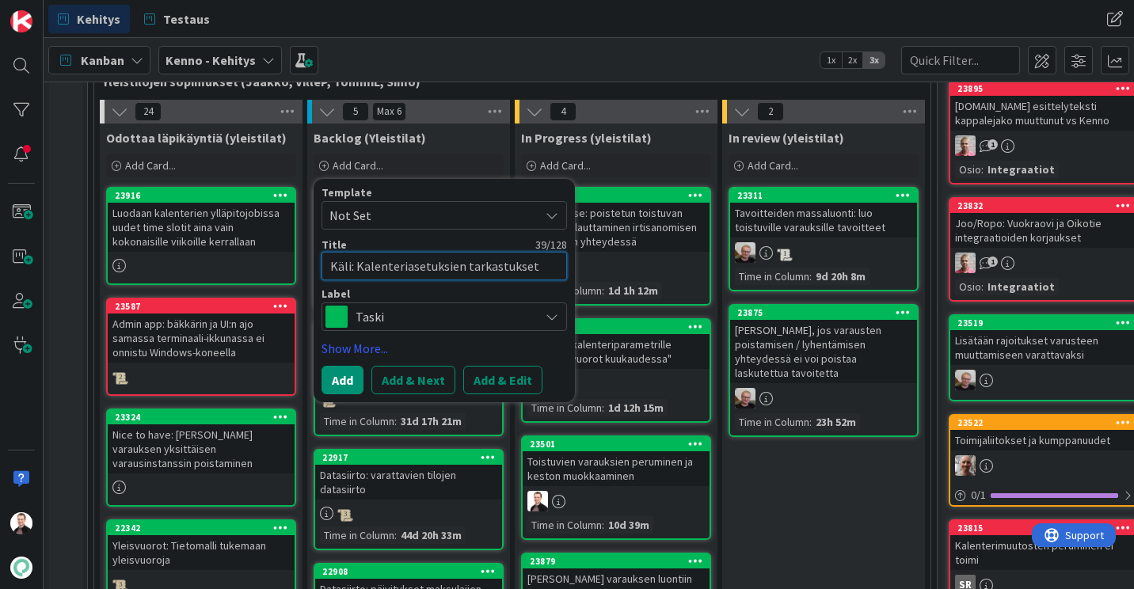
type textarea "x"
type textarea "Käli: Kalenteriasetuksien tarkastukset Varauksen luonnissa"
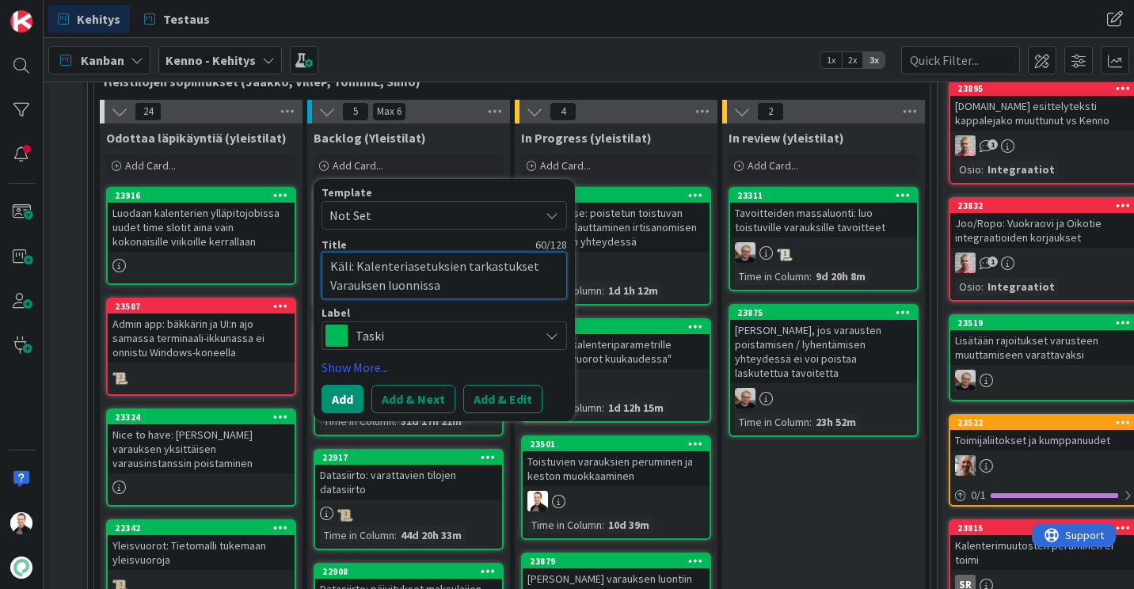
click at [334, 281] on textarea "Käli: Kalenteriasetuksien tarkastukset Varauksen luonnissa" at bounding box center [445, 276] width 246 height 48
type textarea "x"
type textarea "Käli: Kalenteriasetuksien tarkastukset arauksen luonnissa"
type textarea "x"
type textarea "Käli: Kalenteriasetuksien tarkastukset arauksen luonnissa"
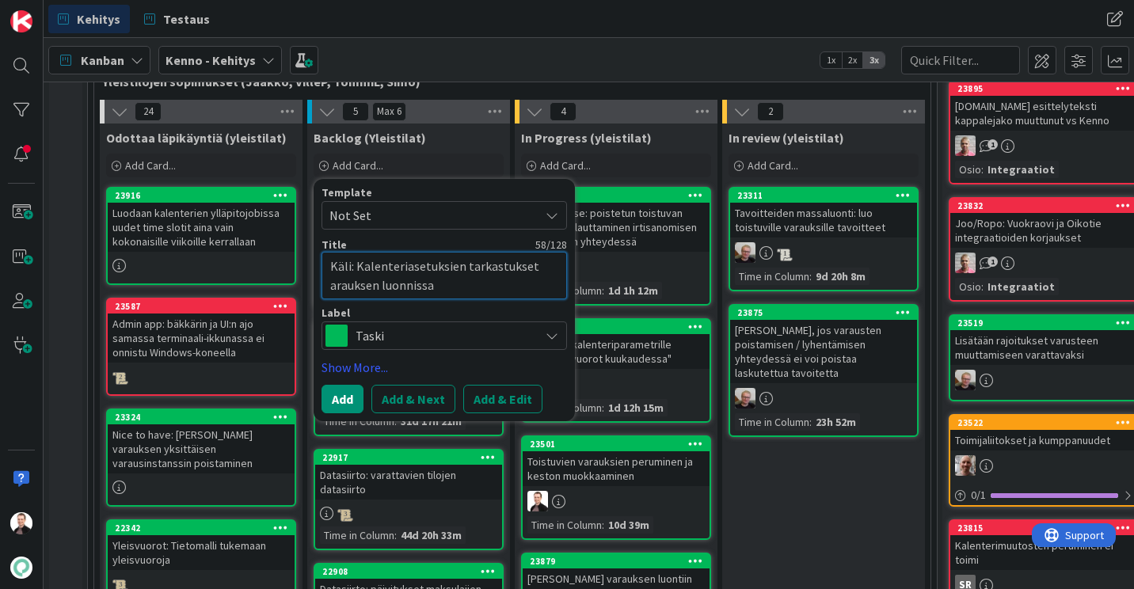
type textarea "x"
type textarea "Käli: Kalenteriasetuksien tarkastuksetarauksen luonnissa"
type textarea "x"
click at [355, 406] on button "Add" at bounding box center [343, 399] width 42 height 29
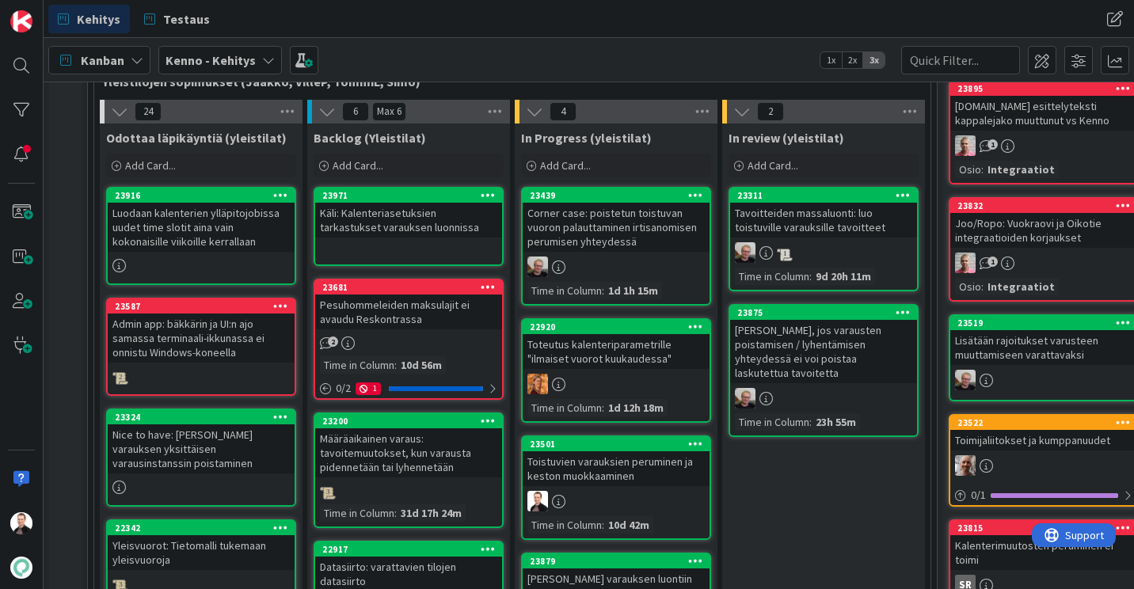
click at [349, 209] on div "Käli: Kalenteriasetuksien tarkastukset varauksen luonnissa" at bounding box center [408, 220] width 187 height 35
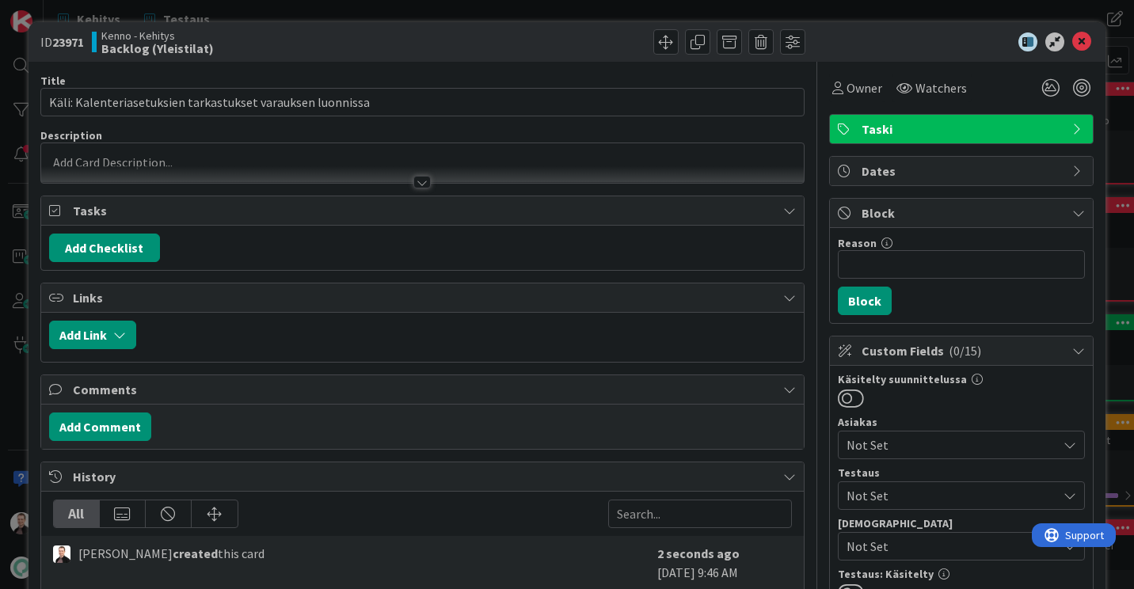
click at [421, 186] on div at bounding box center [421, 182] width 17 height 13
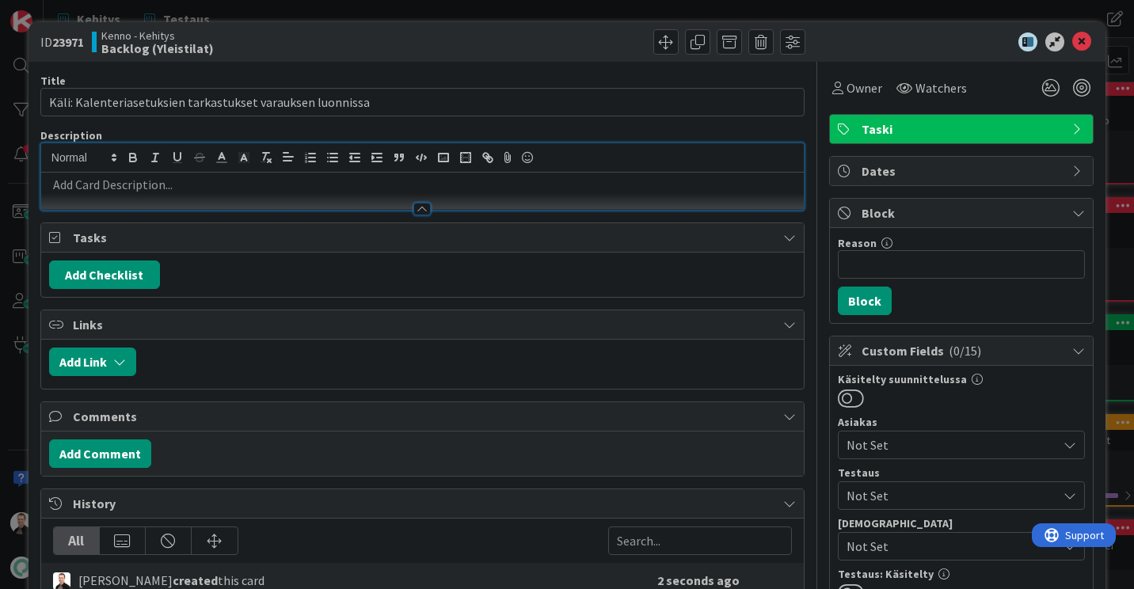
click at [134, 190] on p at bounding box center [422, 185] width 747 height 18
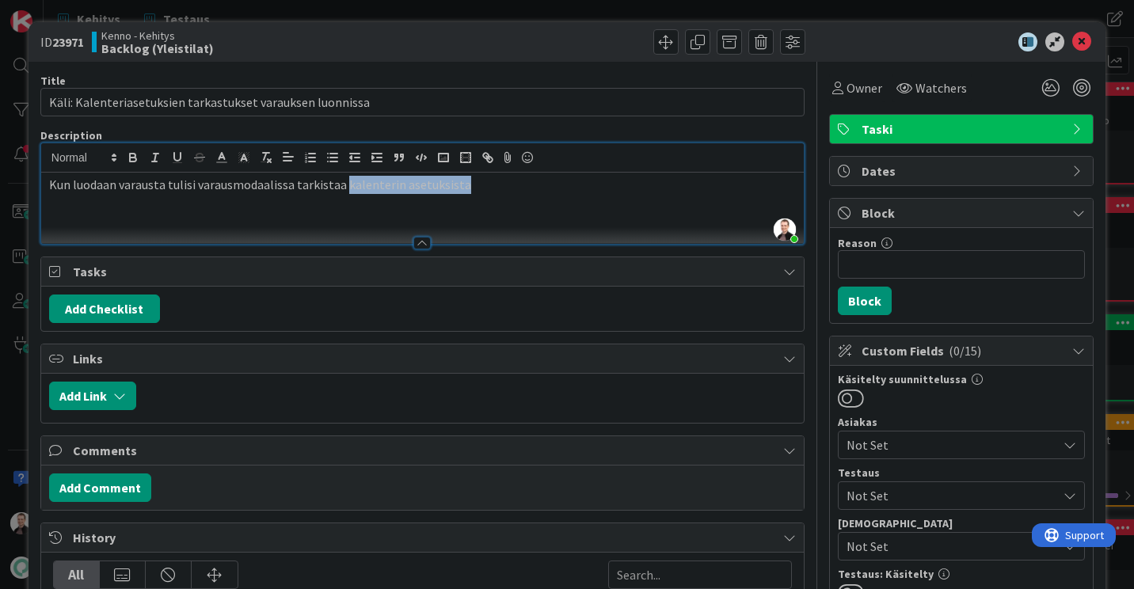
drag, startPoint x: 473, startPoint y: 188, endPoint x: 341, endPoint y: 179, distance: 132.6
click at [341, 179] on p "Kun luodaan varausta tulisi varausmodaalissa tarkistaa kalenterin asetuksista" at bounding box center [422, 185] width 747 height 18
click at [338, 185] on p "Kun luodaan varausta tulisi varausmodaalissa tarkistaa "Vain vakiovuoroja" ja "…" at bounding box center [422, 185] width 747 height 18
click at [645, 177] on p "Kun luodaan varausta tulisi varausmodaalissa tarkistaa kalenterin "Vain vakiovu…" at bounding box center [422, 185] width 747 height 18
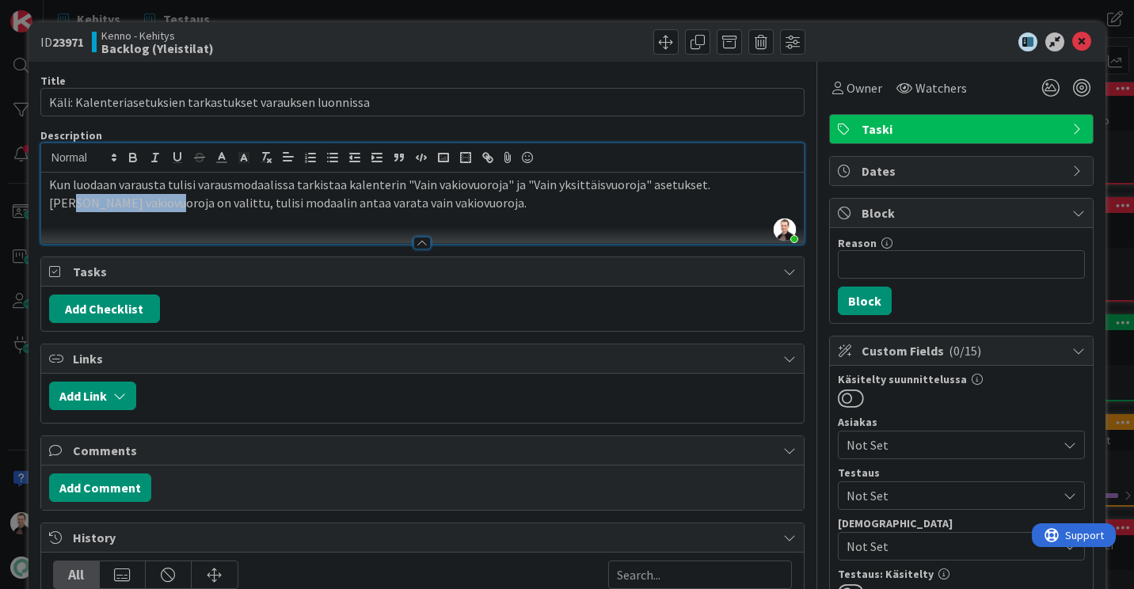
drag, startPoint x: 717, startPoint y: 180, endPoint x: 116, endPoint y: 198, distance: 601.5
click at [116, 198] on p "Kun luodaan varausta tulisi varausmodaalissa tarkistaa kalenterin "Vain vakiovu…" at bounding box center [422, 194] width 747 height 36
click at [451, 206] on p "Kun luodaan varausta tulisi varausmodaalissa tarkistaa kalenterin "Vain vakiovu…" at bounding box center [422, 194] width 747 height 36
drag, startPoint x: 695, startPoint y: 188, endPoint x: 711, endPoint y: 199, distance: 19.3
click at [711, 199] on p "Kun luodaan varausta tulisi varausmodaalissa tarkistaa kalenterin "Vain vakiovu…" at bounding box center [422, 194] width 747 height 36
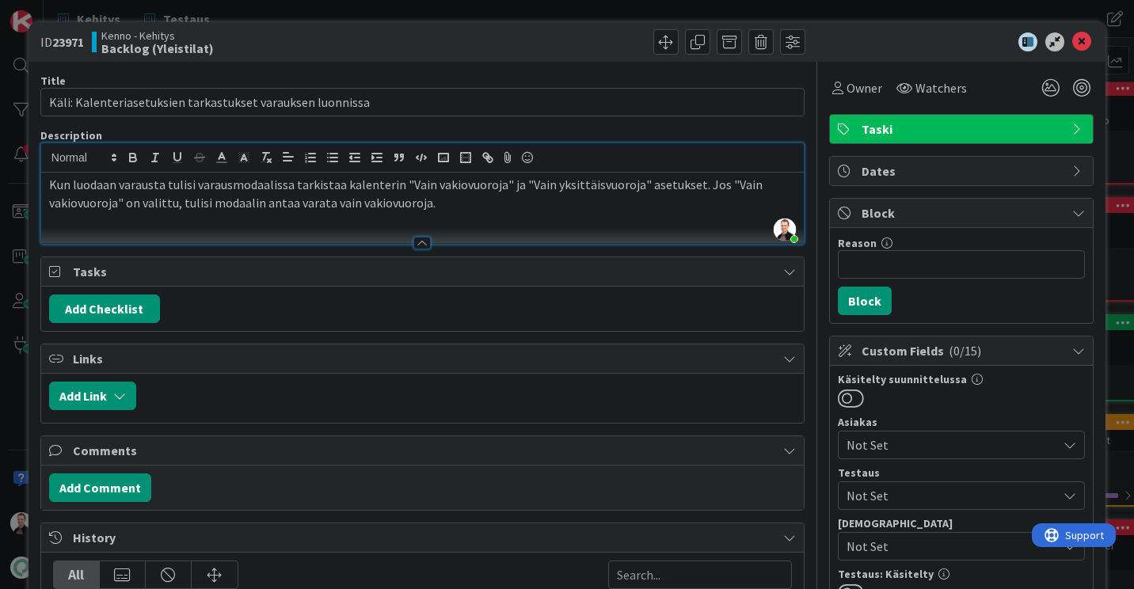
copy p "[PERSON_NAME] "Vain vakiovuoroja" on valittu, tulisi modaalin antaa varata vain…"
click at [449, 196] on p "Kun luodaan varausta tulisi varausmodaalissa tarkistaa kalenterin "Vain vakiovu…" at bounding box center [422, 194] width 747 height 36
click at [450, 196] on p "Kun luodaan varausta tulisi varausmodaalissa tarkistaa kalenterin "Vain vakiovu…" at bounding box center [422, 194] width 747 height 36
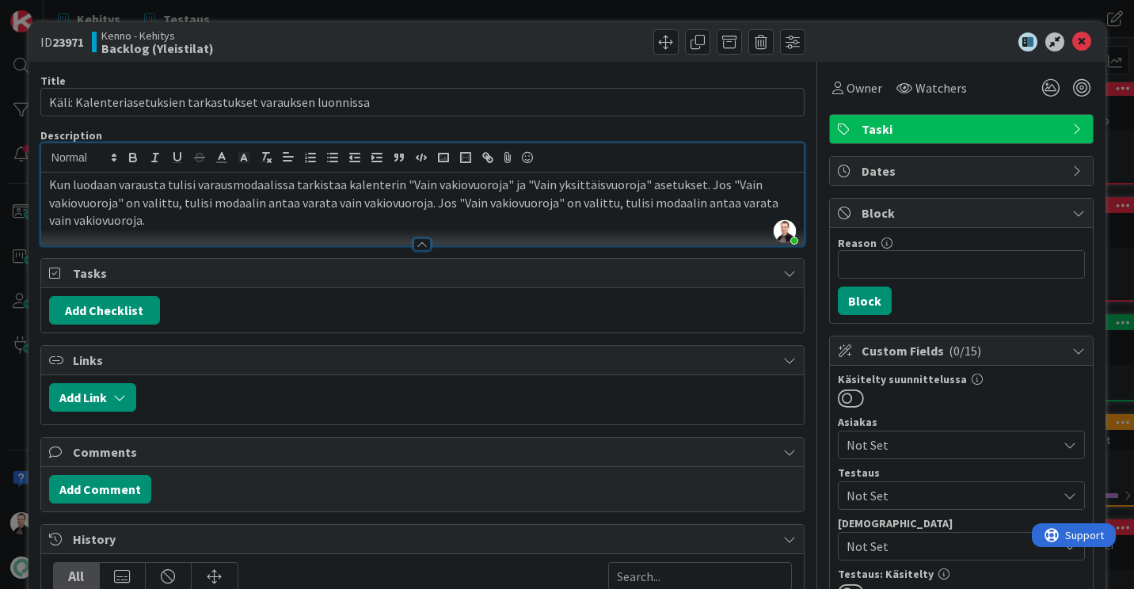
click at [535, 208] on p "Kun luodaan varausta tulisi varausmodaalissa tarkistaa kalenterin "Vain vakiovu…" at bounding box center [422, 203] width 747 height 54
click at [128, 219] on p "Kun luodaan varausta tulisi varausmodaalissa tarkistaa kalenterin "Vain vakiovu…" at bounding box center [422, 203] width 747 height 54
click at [173, 218] on p "Kun luodaan varausta tulisi varausmodaalissa tarkistaa kalenterin "Vain vakiovu…" at bounding box center [422, 203] width 747 height 54
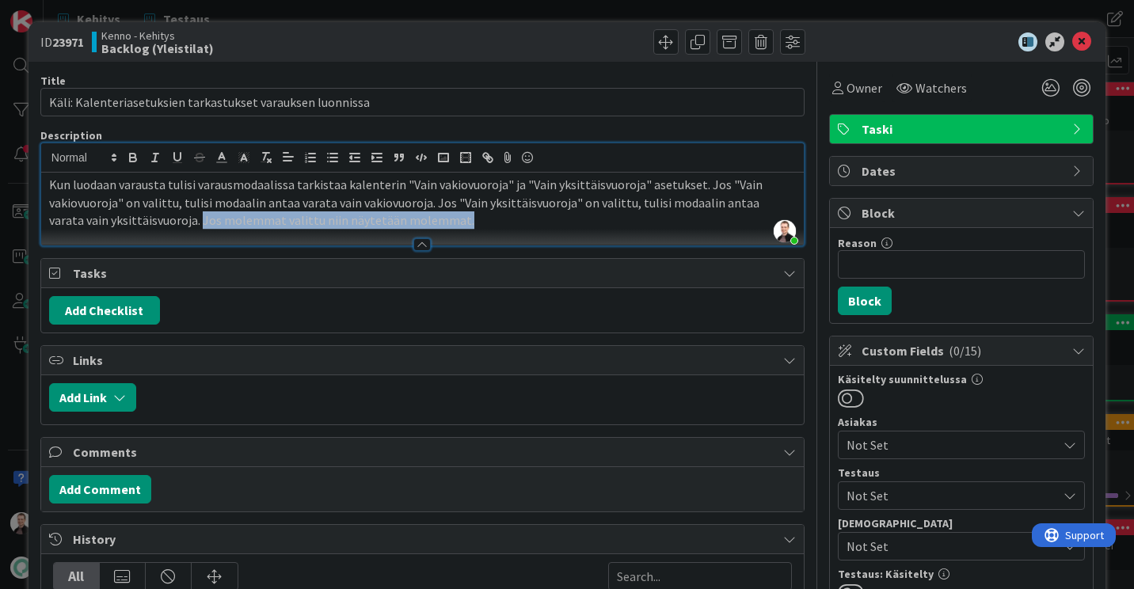
drag, startPoint x: 457, startPoint y: 222, endPoint x: 163, endPoint y: 219, distance: 293.9
click at [163, 219] on p "Kun luodaan varausta tulisi varausmodaalissa tarkistaa kalenterin "Vain vakiovu…" at bounding box center [422, 203] width 747 height 54
click at [434, 220] on p "Kun luodaan varausta tulisi varausmodaalissa tarkistaa kalenterin "Vain vakiovu…" at bounding box center [422, 203] width 747 height 54
drag, startPoint x: 434, startPoint y: 220, endPoint x: 304, endPoint y: 227, distance: 130.1
click at [304, 227] on p "Kun luodaan varausta tulisi varausmodaalissa tarkistaa kalenterin "Vain vakiovu…" at bounding box center [422, 203] width 747 height 54
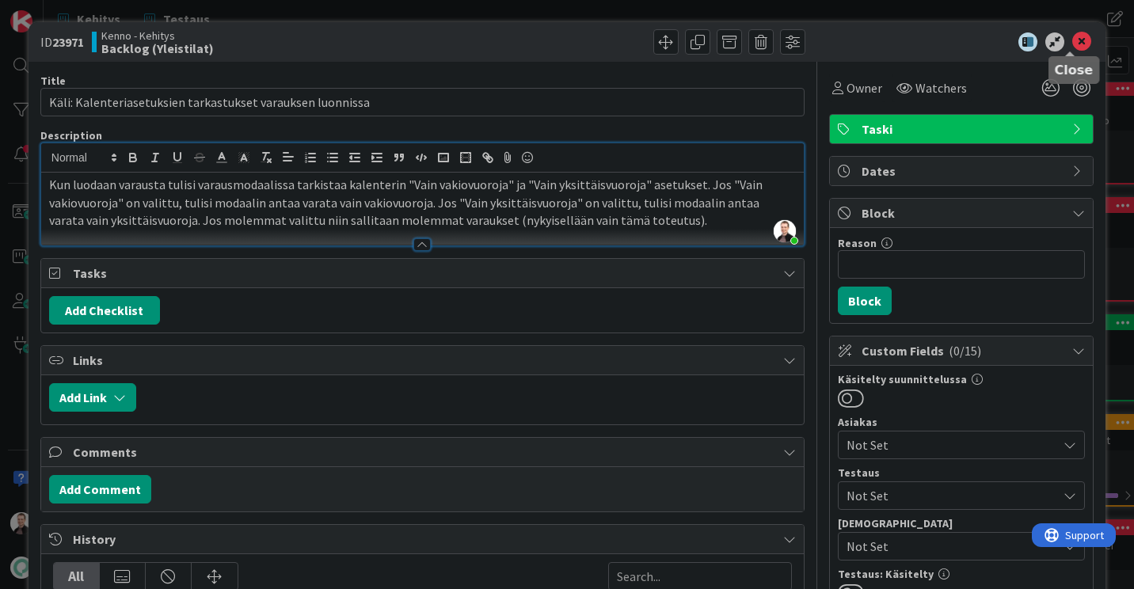
click at [1072, 37] on icon at bounding box center [1081, 41] width 19 height 19
